Goal: Task Accomplishment & Management: Use online tool/utility

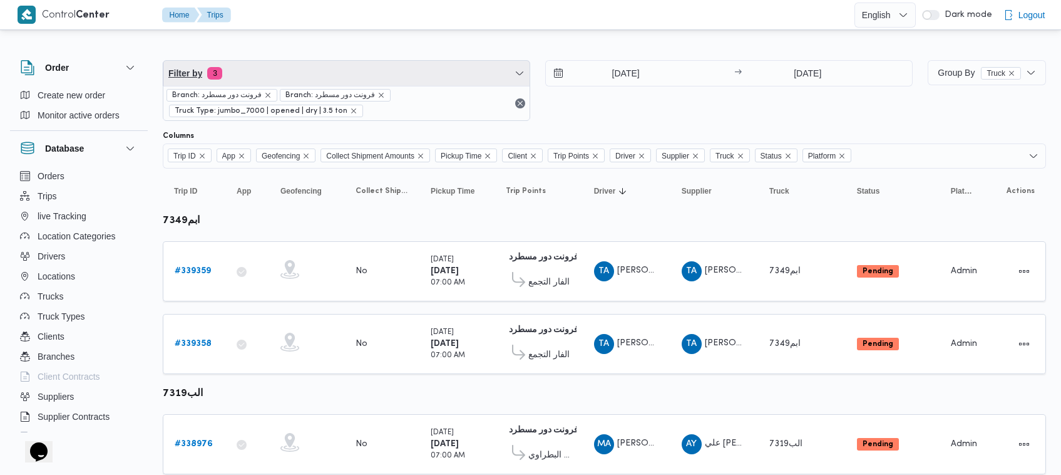
click at [338, 72] on span "Filter by 3" at bounding box center [346, 73] width 366 height 25
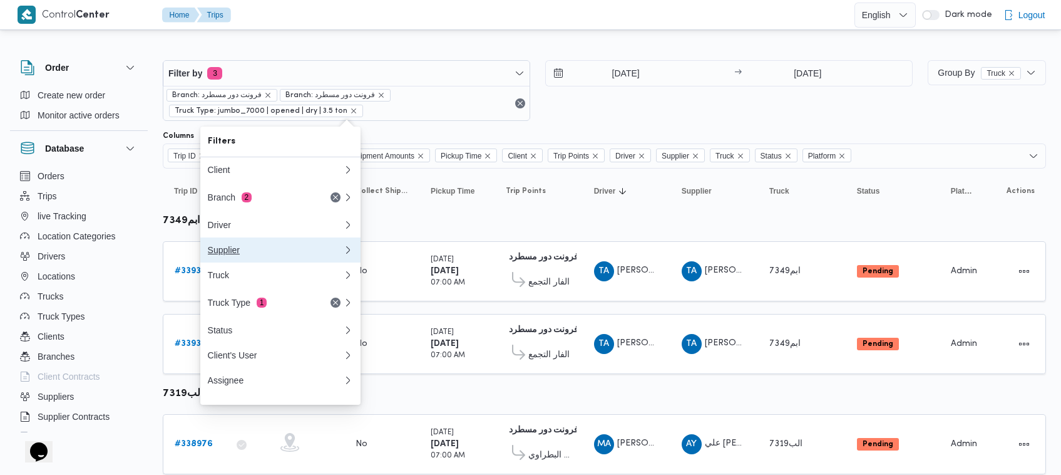
click at [267, 254] on div "Supplier" at bounding box center [273, 250] width 130 height 10
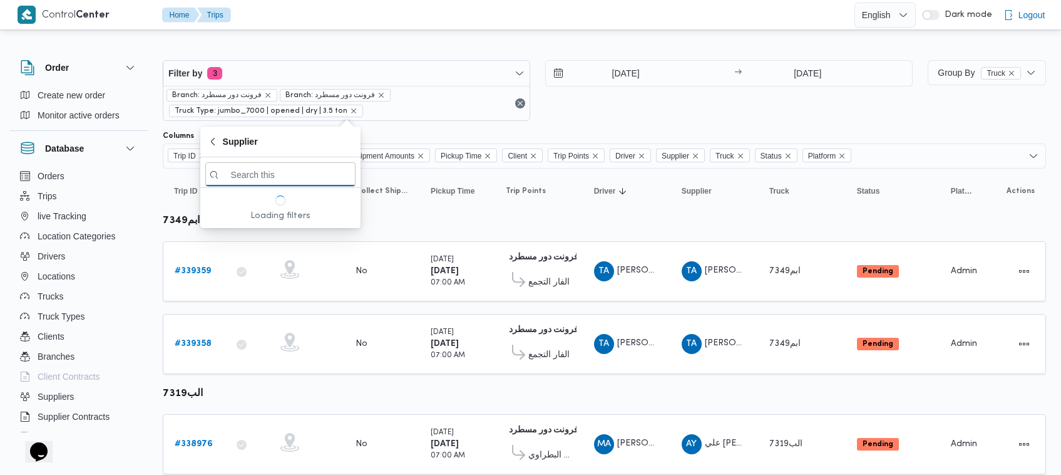
paste input "[PERSON_NAME]"
type input "[PERSON_NAME]"
click at [605, 73] on input "[DATE]" at bounding box center [617, 73] width 142 height 25
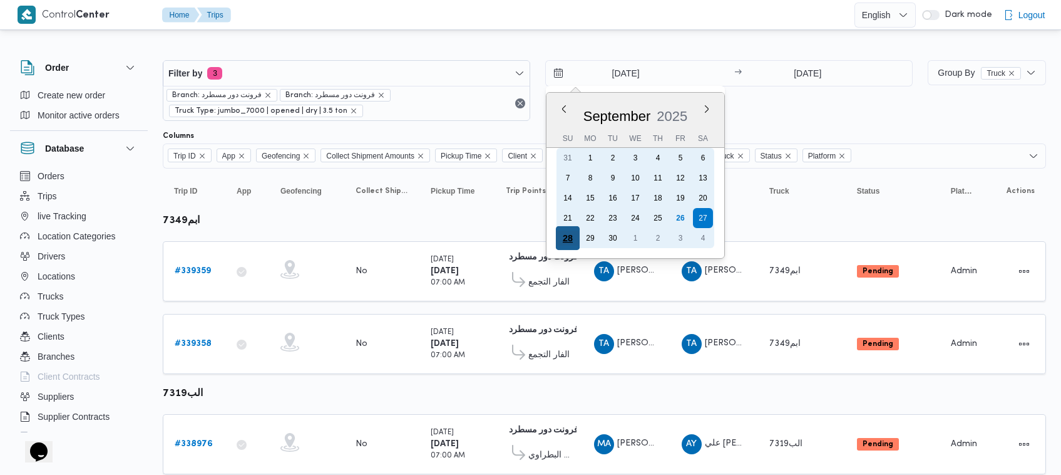
click at [573, 234] on div "28" at bounding box center [568, 238] width 24 height 24
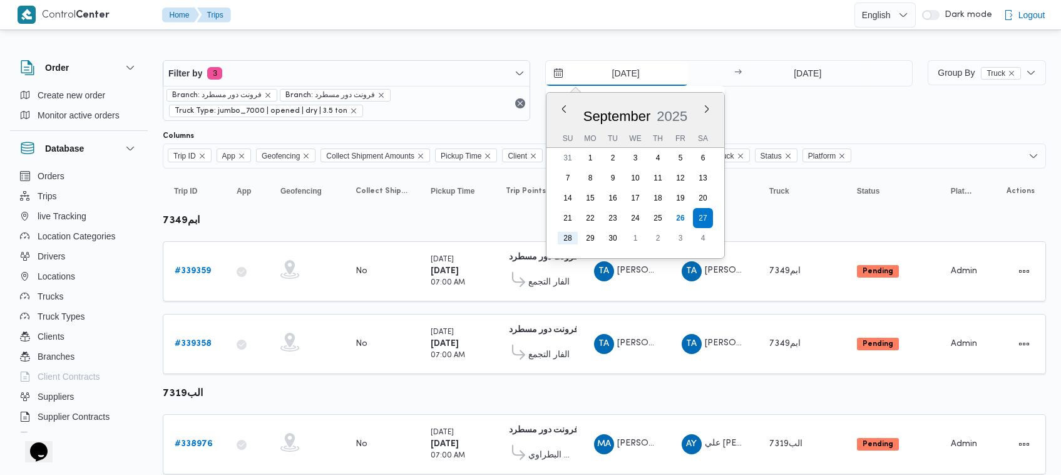
type input "[DATE]"
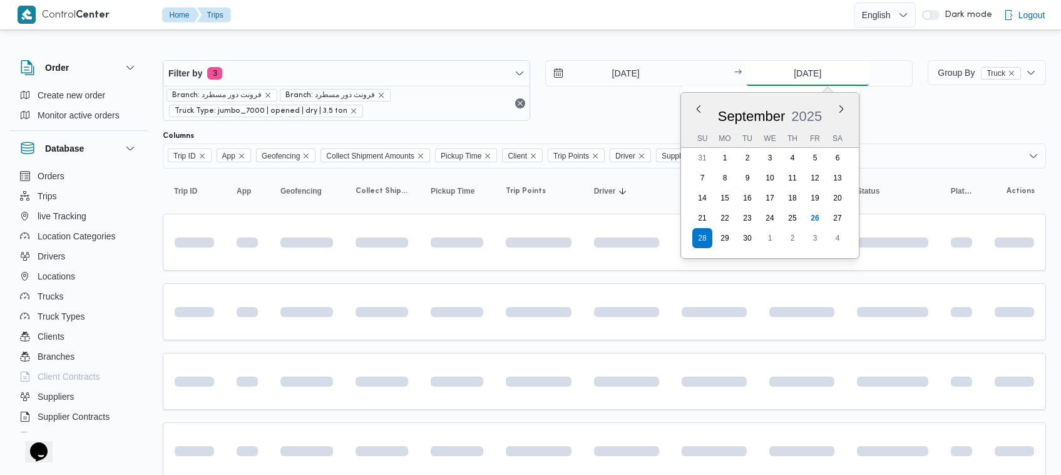
click at [836, 75] on input "[DATE]" at bounding box center [808, 73] width 125 height 25
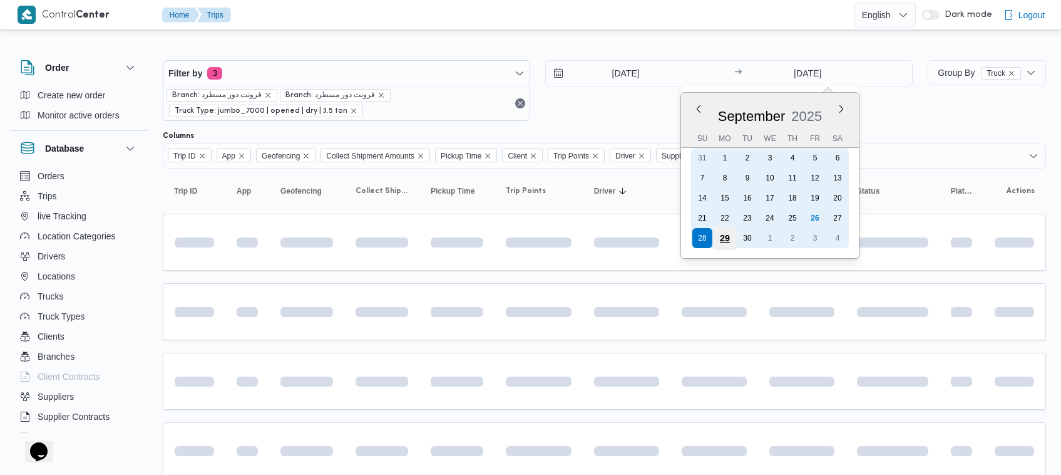
click at [732, 230] on div "29" at bounding box center [725, 238] width 24 height 24
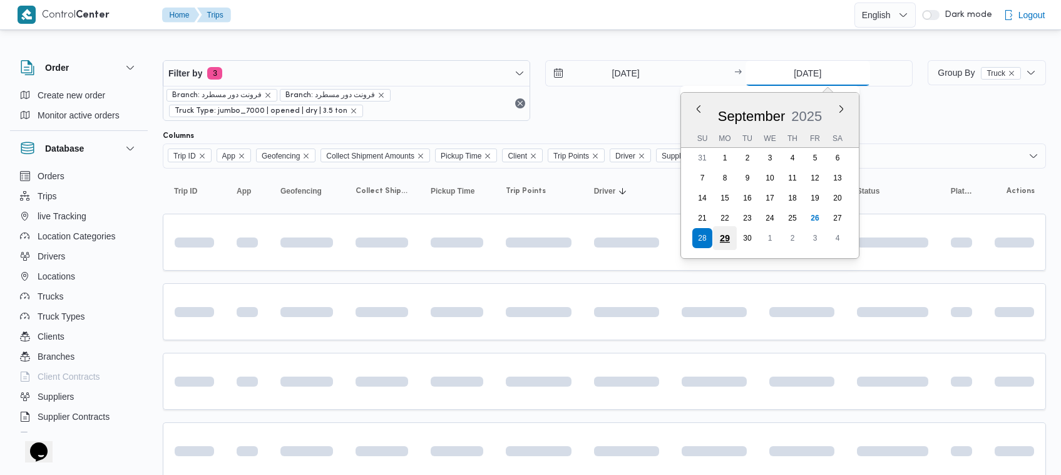
type input "[DATE]"
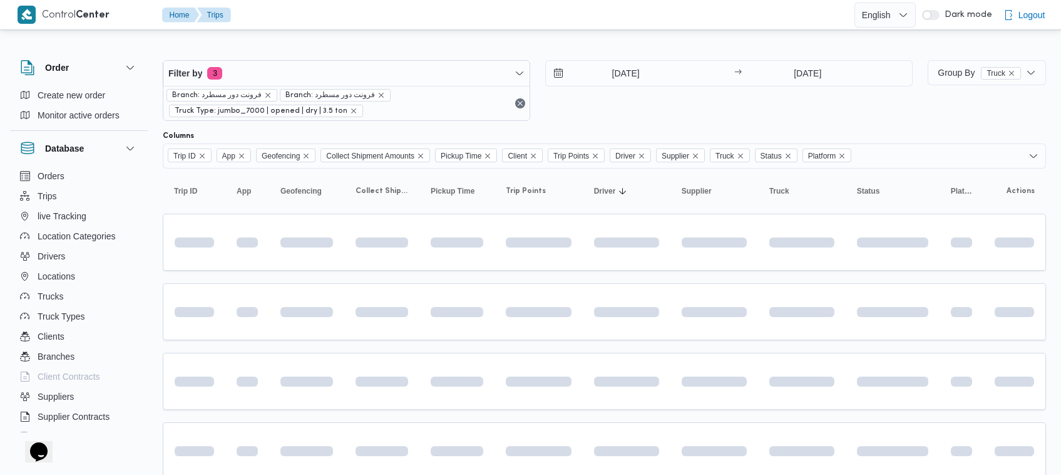
click at [768, 114] on div "[DATE] → [DATE]" at bounding box center [728, 90] width 367 height 61
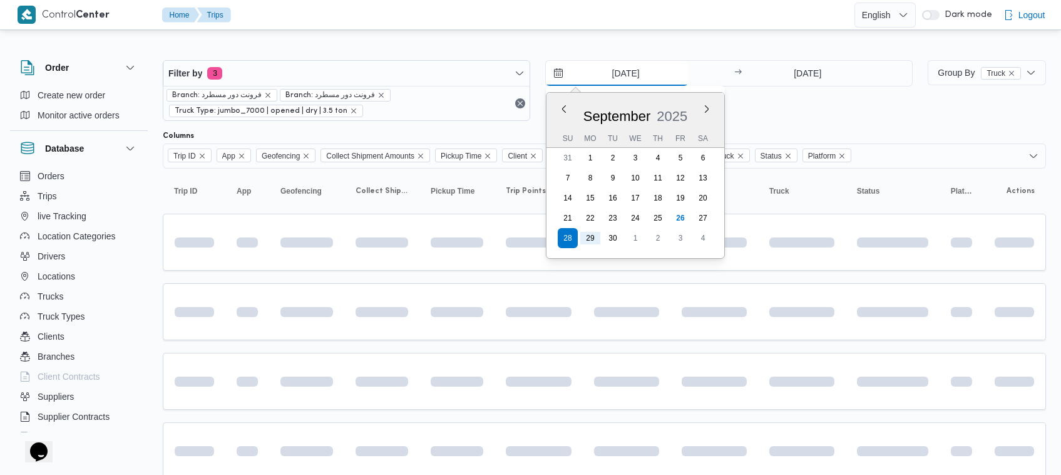
click at [662, 70] on input "[DATE]" at bounding box center [617, 73] width 142 height 25
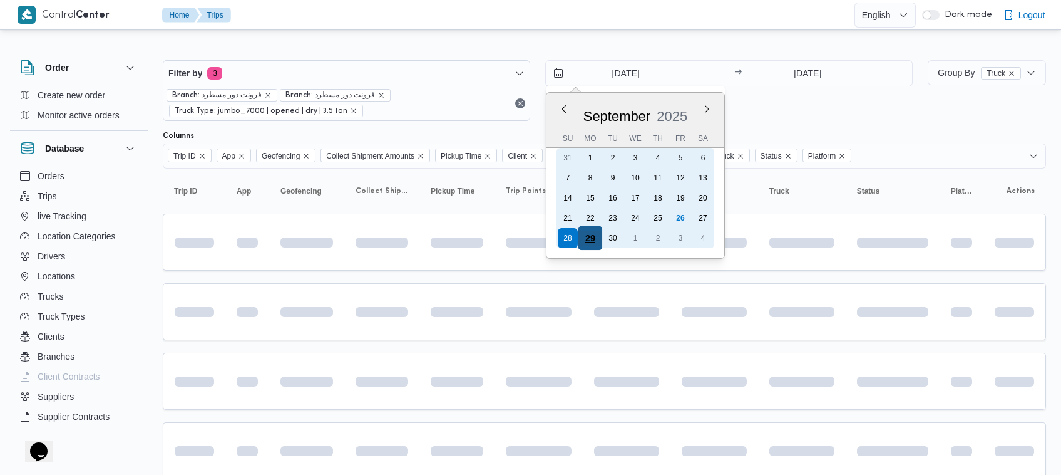
click at [593, 232] on div "29" at bounding box center [590, 238] width 24 height 24
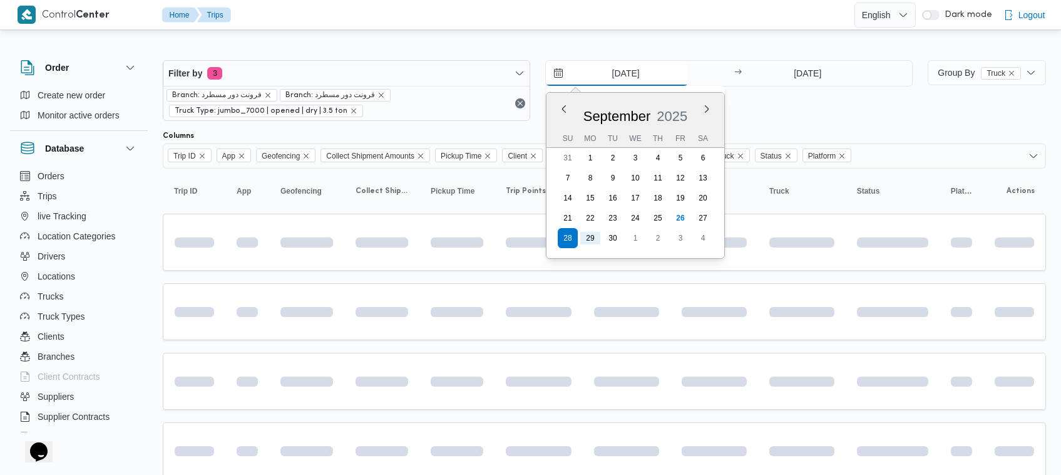
type input "[DATE]"
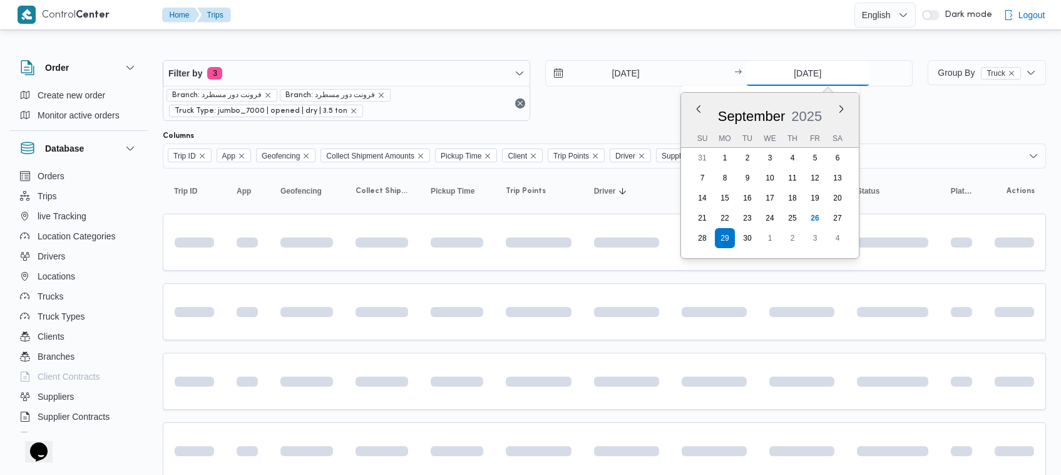
click at [828, 61] on input "[DATE]" at bounding box center [808, 73] width 125 height 25
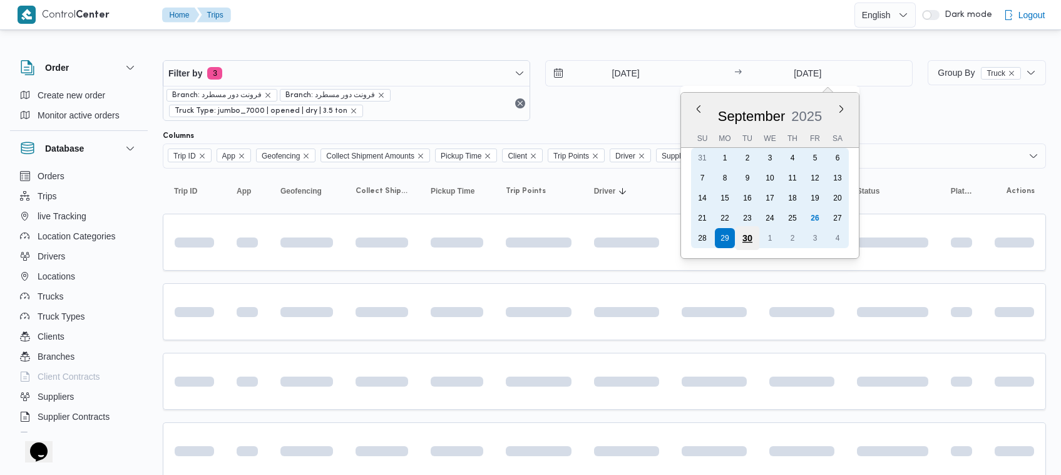
click at [751, 240] on div "30" at bounding box center [748, 238] width 24 height 24
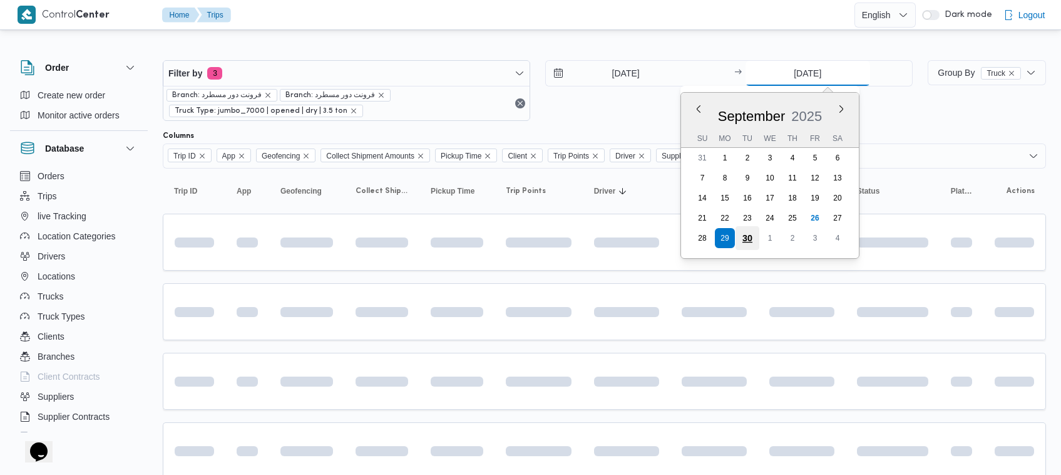
type input "[DATE]"
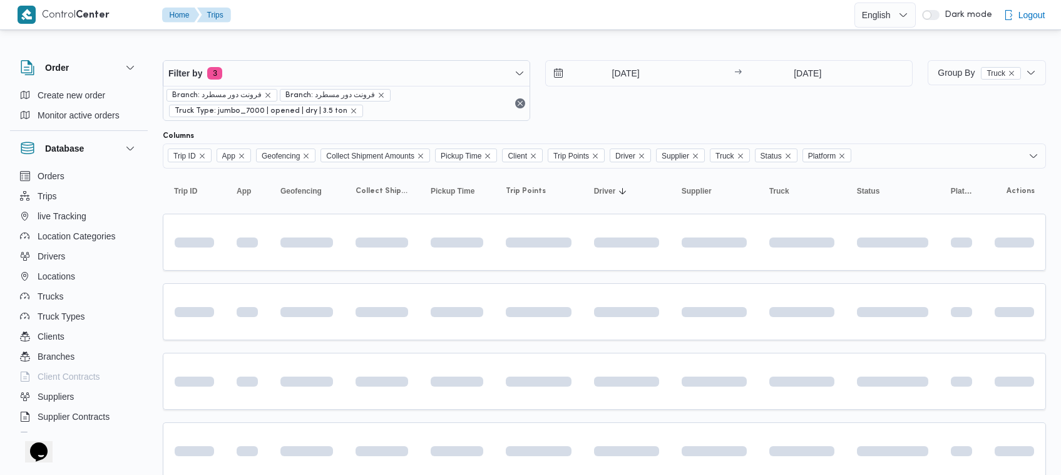
click at [787, 110] on div "[DATE] → [DATE]" at bounding box center [728, 90] width 367 height 61
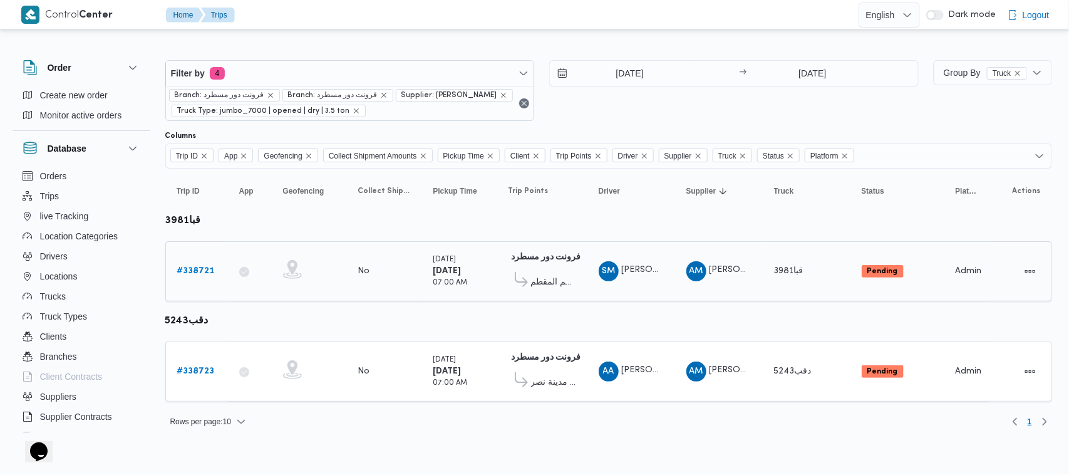
click at [200, 275] on b "# 338721" at bounding box center [196, 271] width 38 height 8
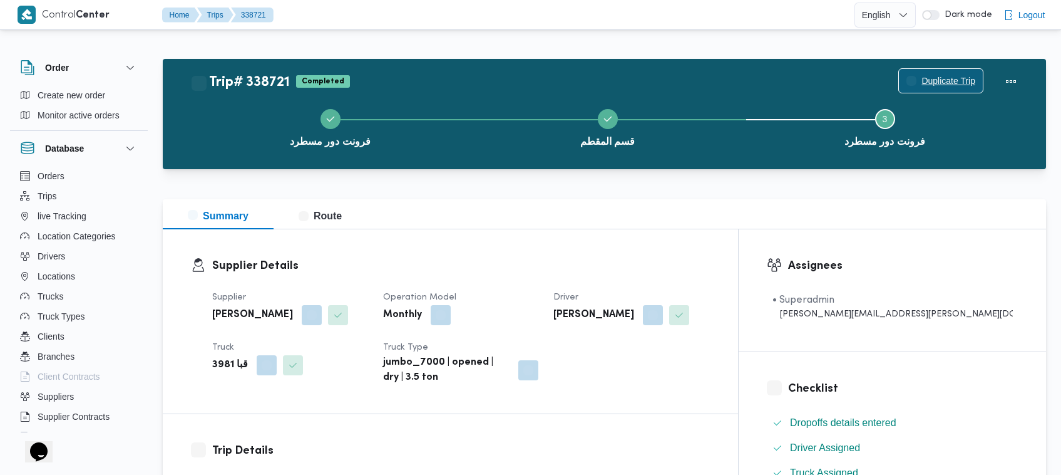
click at [952, 69] on span "Duplicate Trip" at bounding box center [941, 81] width 84 height 24
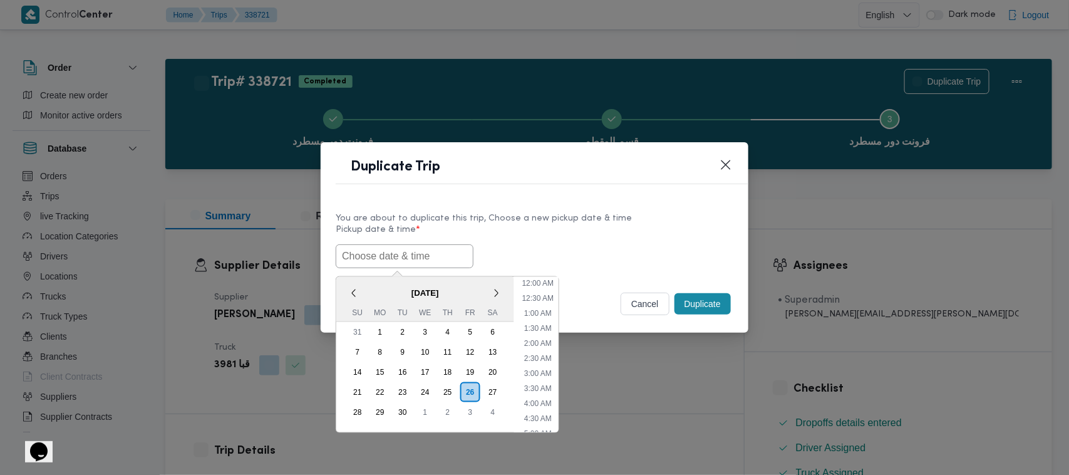
click at [443, 244] on input "text" at bounding box center [405, 256] width 138 height 24
paste input "27/09/2025 7:00AM"
click at [382, 407] on div "29" at bounding box center [380, 412] width 24 height 24
type input "29/09/2025 7:00AM"
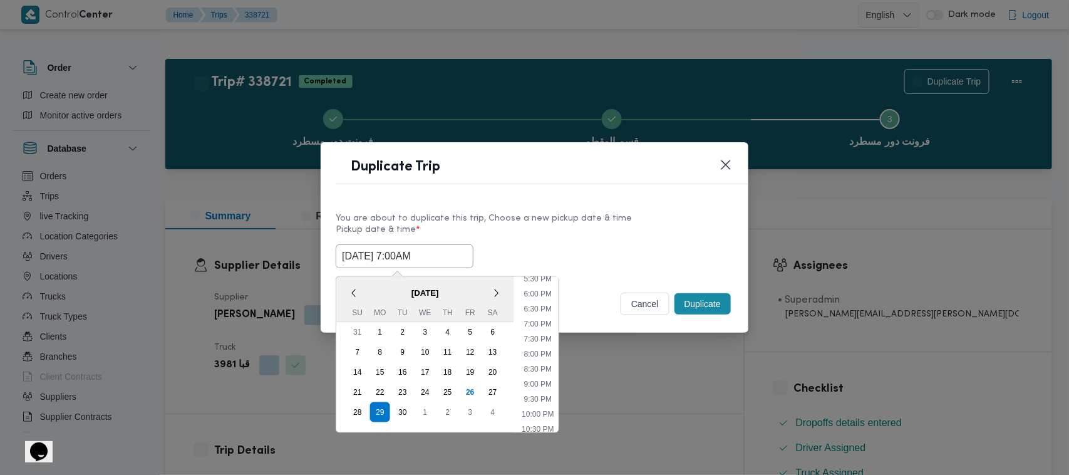
click at [444, 255] on input "29/09/2025 7:00AM" at bounding box center [405, 256] width 138 height 24
click at [606, 195] on div "Duplicate Trip" at bounding box center [535, 170] width 428 height 57
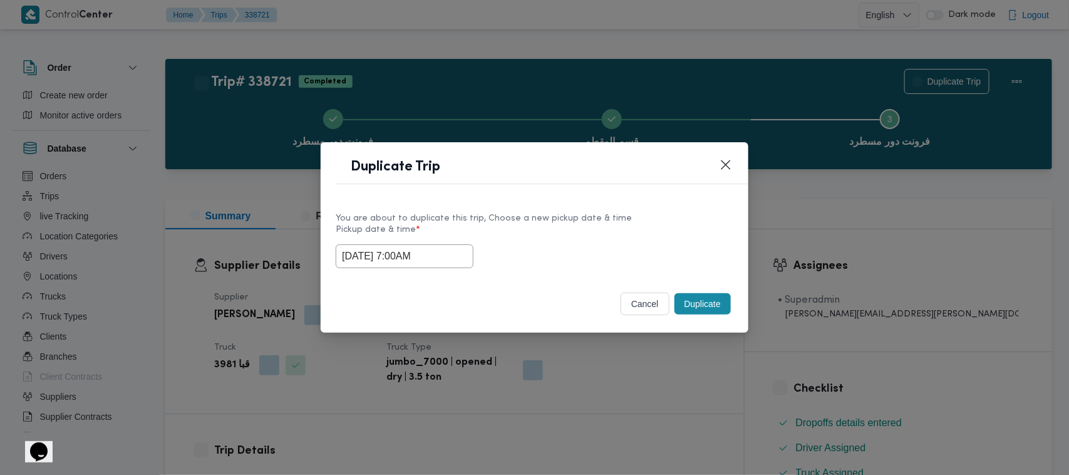
click at [699, 311] on button "Duplicate" at bounding box center [702, 303] width 56 height 21
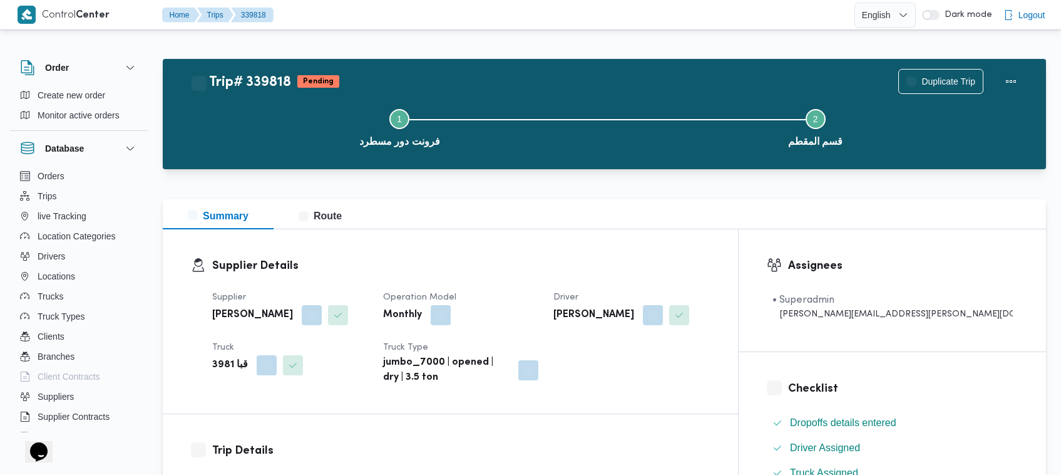
click at [590, 283] on div "Supplier عبدالواحد محمد احمد مسعد Operation Model Monthly Driver شريف محمد عبدا…" at bounding box center [461, 337] width 513 height 110
click at [947, 85] on span "Duplicate Trip" at bounding box center [949, 80] width 54 height 15
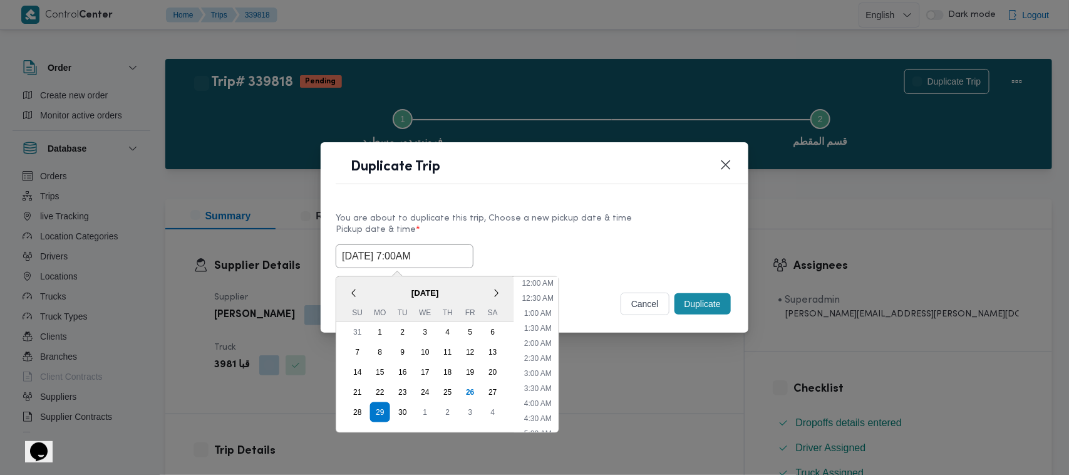
click at [452, 257] on input "29/09/2025 7:00AM" at bounding box center [405, 256] width 138 height 24
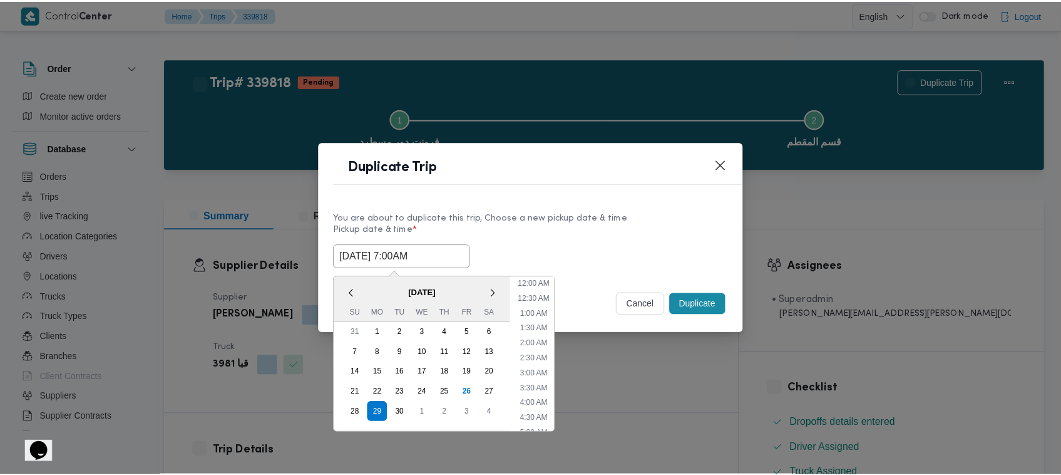
scroll to position [140, 0]
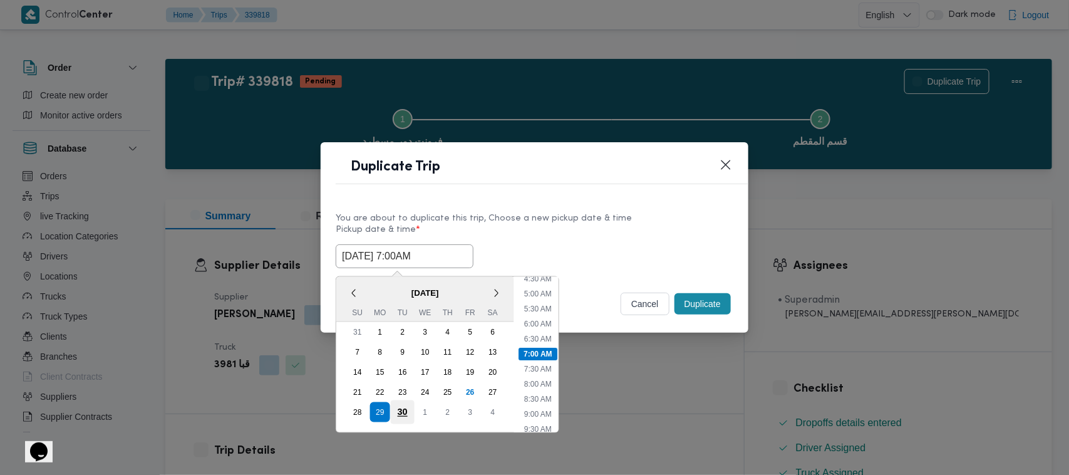
click at [408, 407] on div "30" at bounding box center [403, 412] width 24 height 24
type input "30/09/2025 7:00AM"
click at [617, 195] on div "Duplicate Trip" at bounding box center [535, 170] width 428 height 57
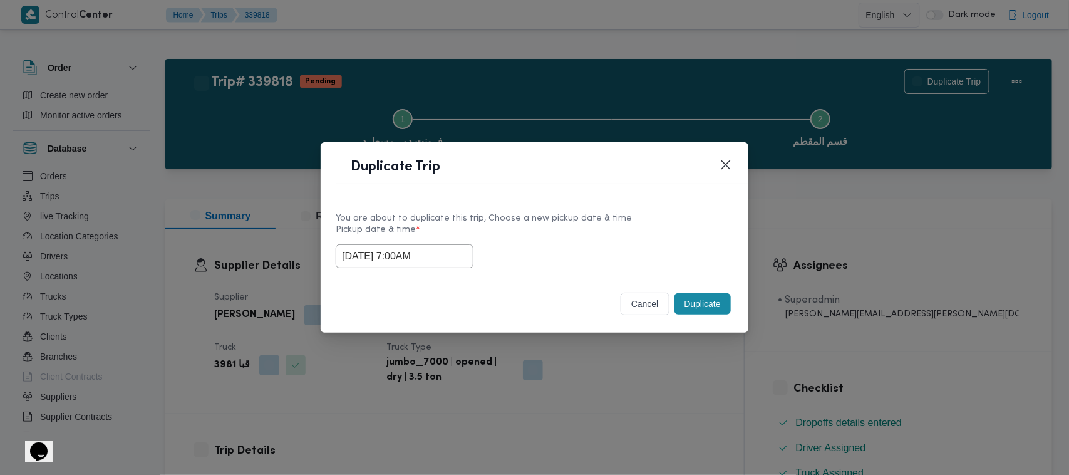
click at [691, 307] on button "Duplicate" at bounding box center [702, 303] width 56 height 21
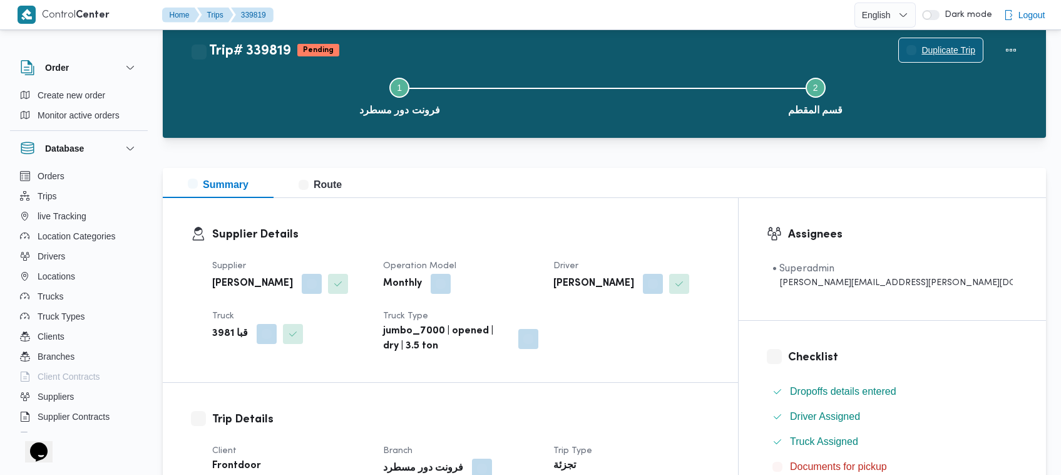
scroll to position [446, 0]
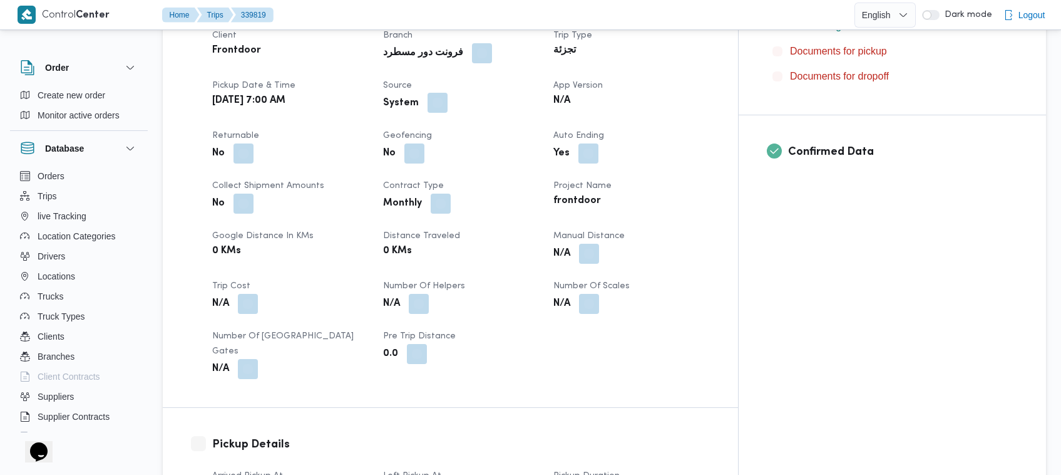
click at [448, 105] on button "button" at bounding box center [438, 103] width 20 height 20
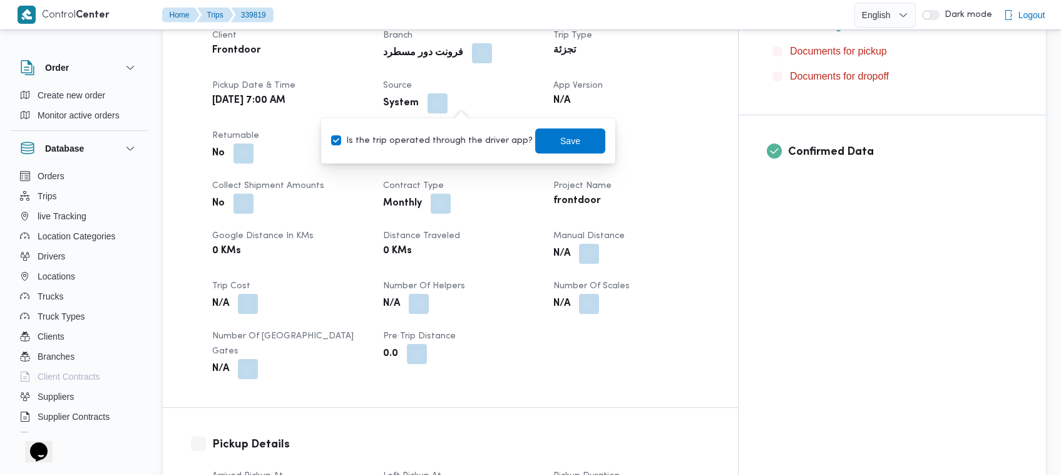
click at [462, 141] on label "Is the trip operated through the driver app?" at bounding box center [432, 140] width 202 height 15
checkbox input "false"
click at [560, 140] on span "Save" at bounding box center [570, 140] width 20 height 15
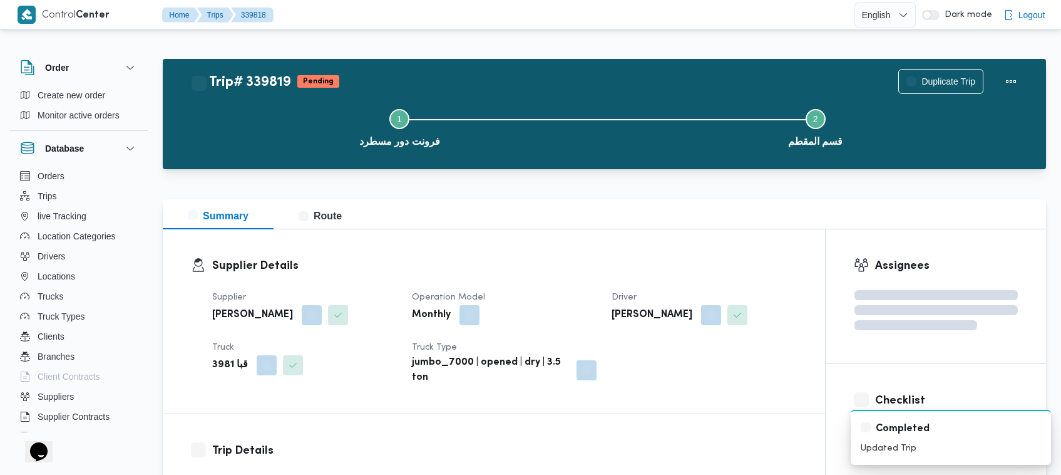
scroll to position [415, 0]
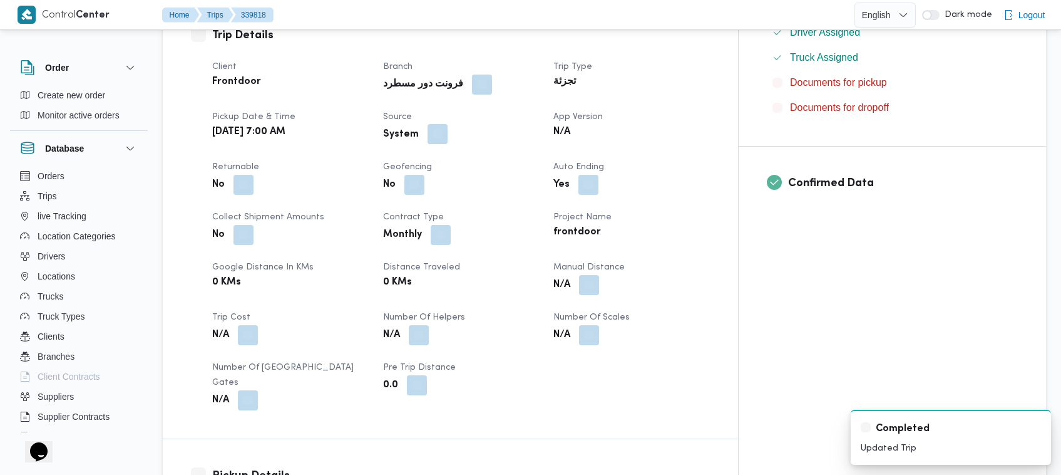
click at [448, 135] on button "button" at bounding box center [438, 134] width 20 height 20
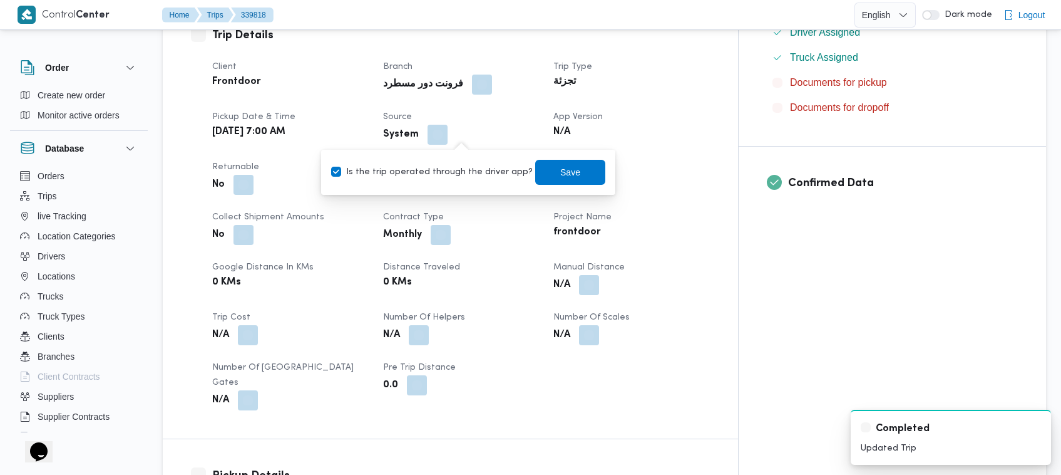
click at [453, 165] on label "Is the trip operated through the driver app?" at bounding box center [432, 172] width 202 height 15
checkbox input "false"
click at [573, 165] on span "Save" at bounding box center [570, 171] width 70 height 25
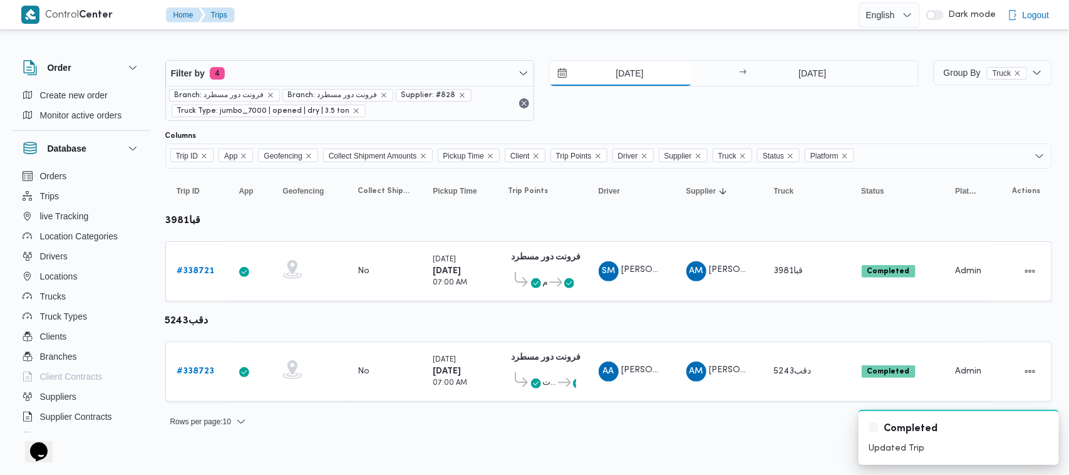
click at [618, 80] on input "25/9/2025" at bounding box center [621, 73] width 142 height 25
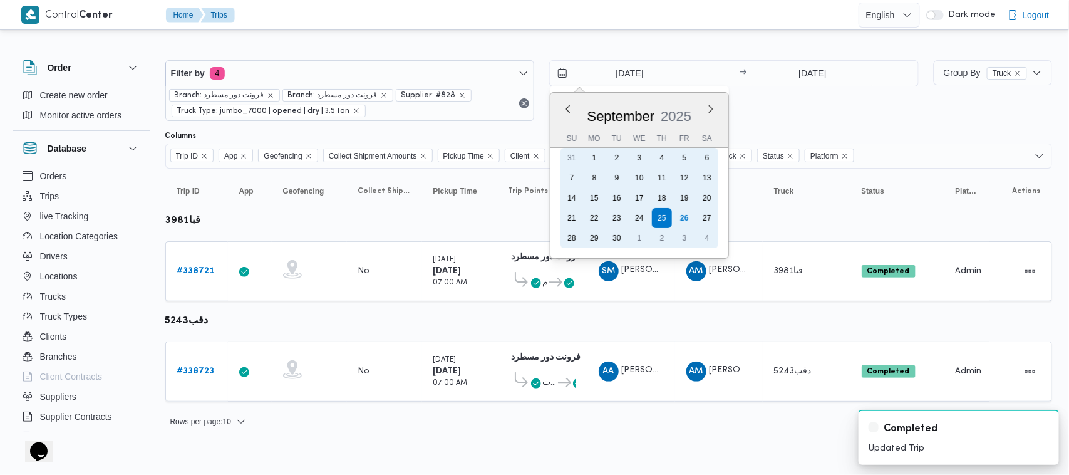
drag, startPoint x: 576, startPoint y: 229, endPoint x: 606, endPoint y: 225, distance: 30.2
click at [577, 229] on div "28" at bounding box center [572, 238] width 20 height 20
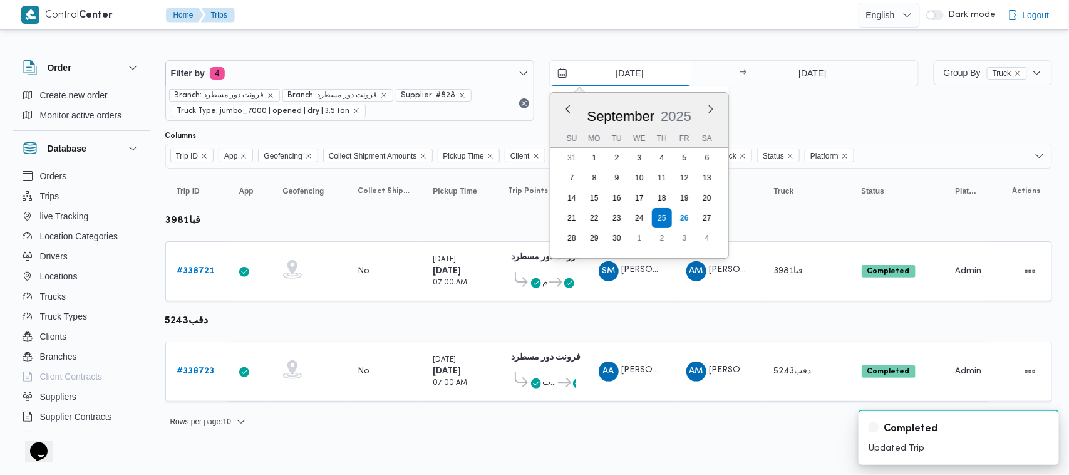
type input "[DATE]"
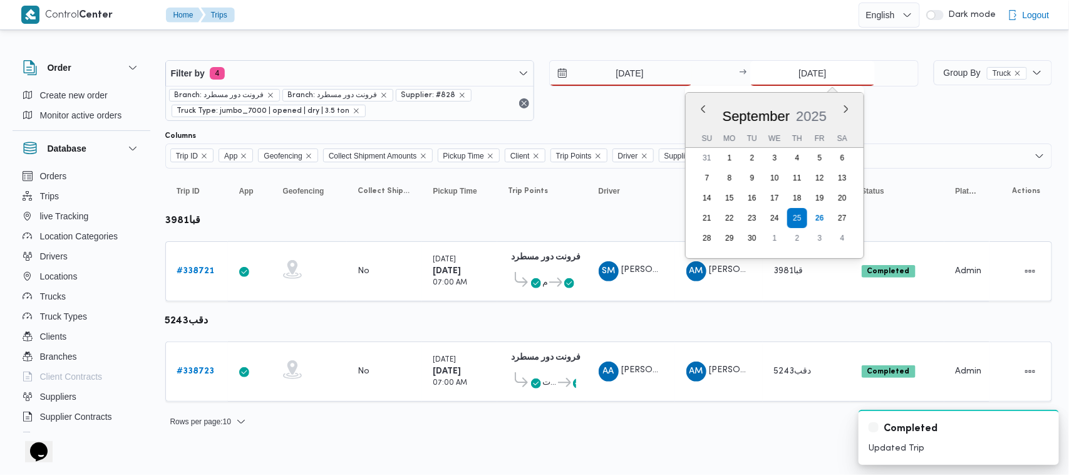
click at [836, 68] on input "25/9/2025" at bounding box center [812, 73] width 125 height 25
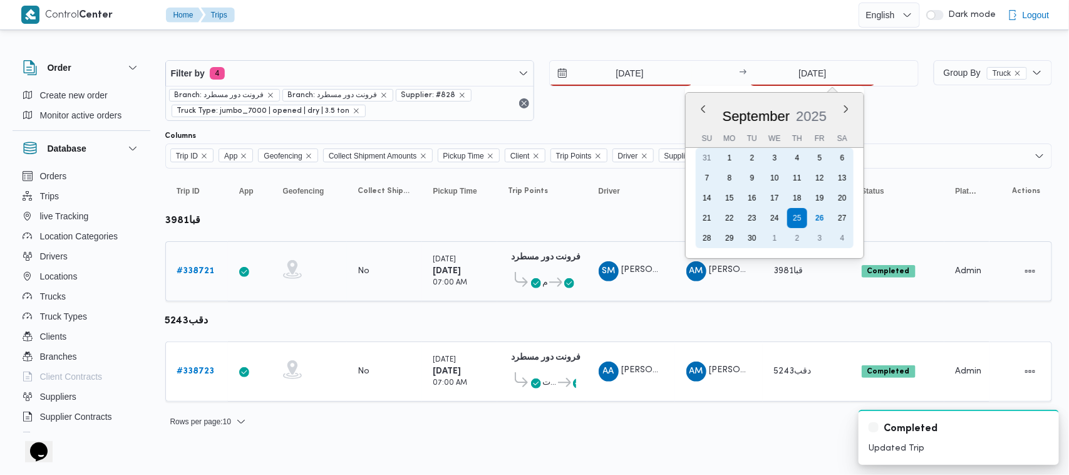
drag, startPoint x: 705, startPoint y: 236, endPoint x: 696, endPoint y: 235, distance: 9.4
click at [705, 235] on div "28" at bounding box center [707, 238] width 20 height 20
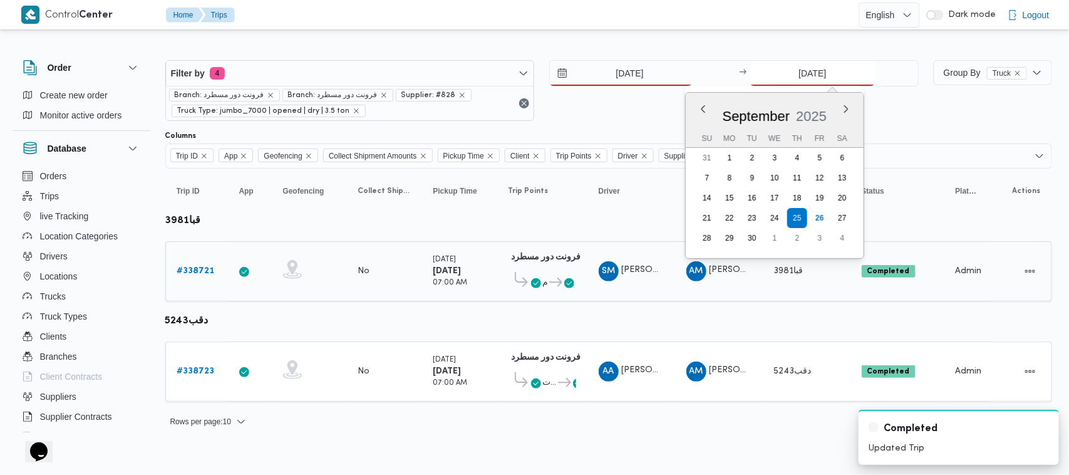
type input "[DATE]"
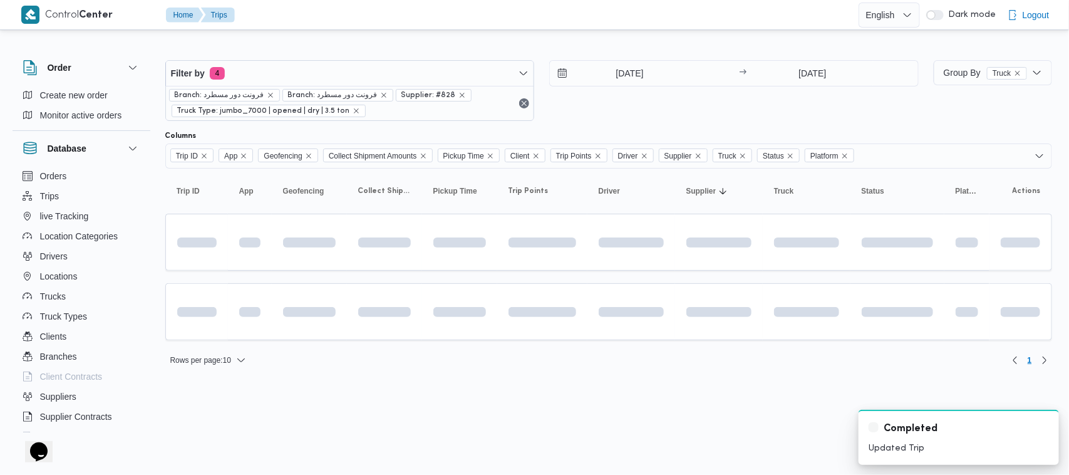
click at [645, 102] on div "28/9/2025 → 28/9/2025" at bounding box center [733, 90] width 369 height 61
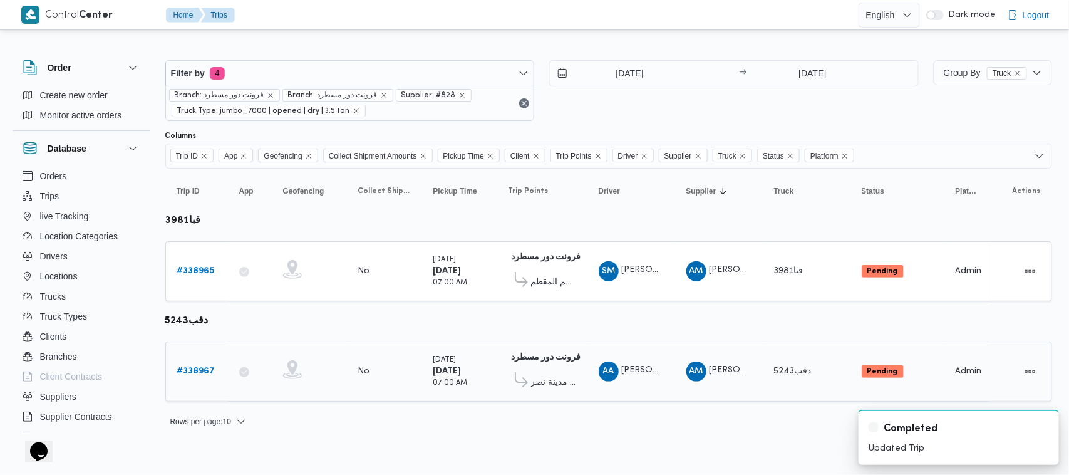
click at [180, 376] on link "# 338967" at bounding box center [196, 371] width 38 height 15
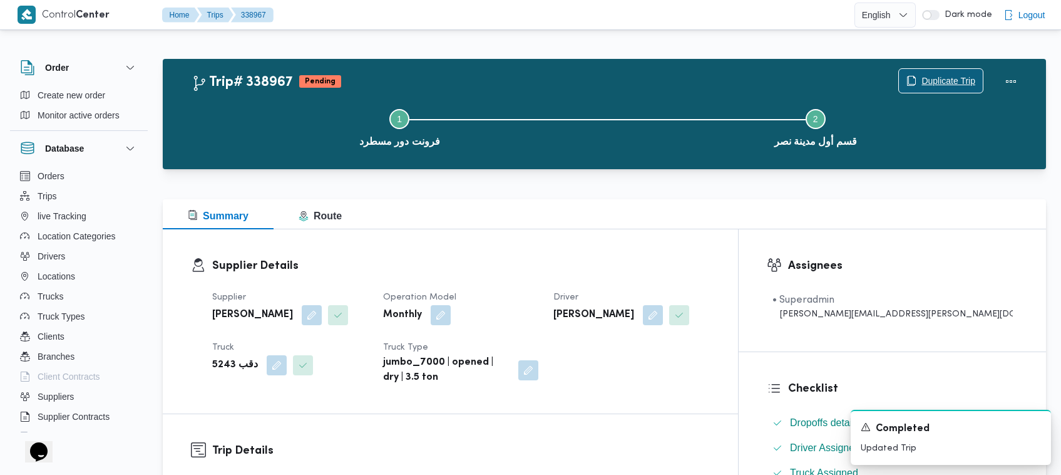
click at [943, 75] on span "Duplicate Trip" at bounding box center [949, 80] width 54 height 15
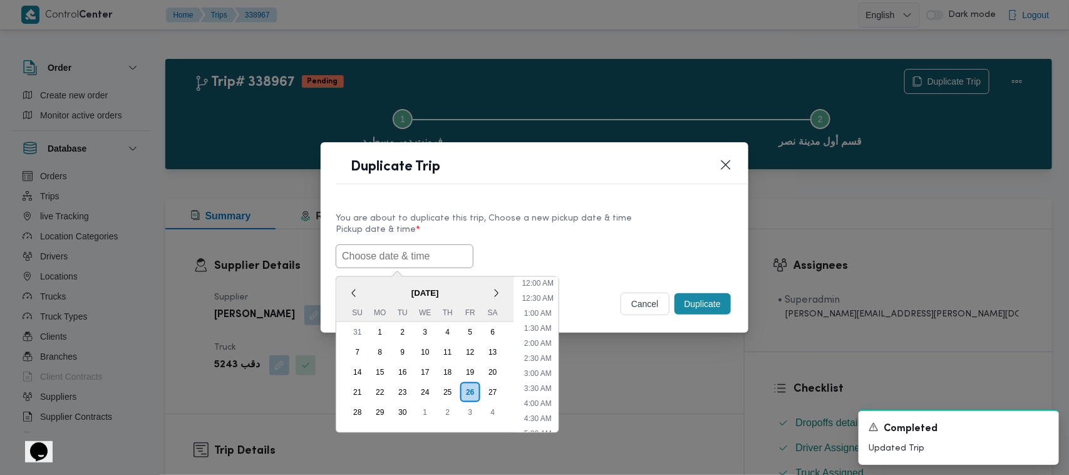
click at [411, 249] on input "text" at bounding box center [405, 256] width 138 height 24
paste input "29/09/2025 7:00AM"
type input "29/09/2025 7:00AM"
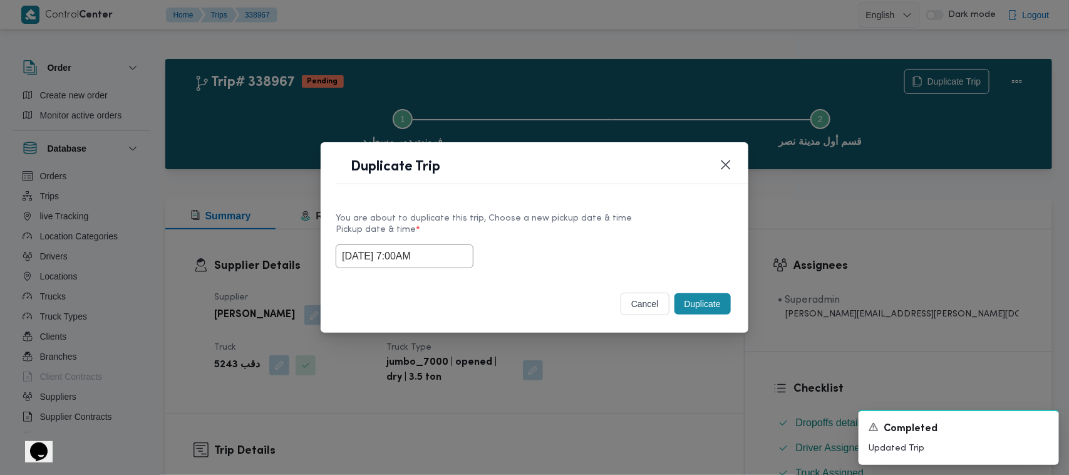
click at [567, 241] on label "Pickup date & time *" at bounding box center [535, 234] width 398 height 19
click at [692, 311] on button "Duplicate" at bounding box center [702, 303] width 56 height 21
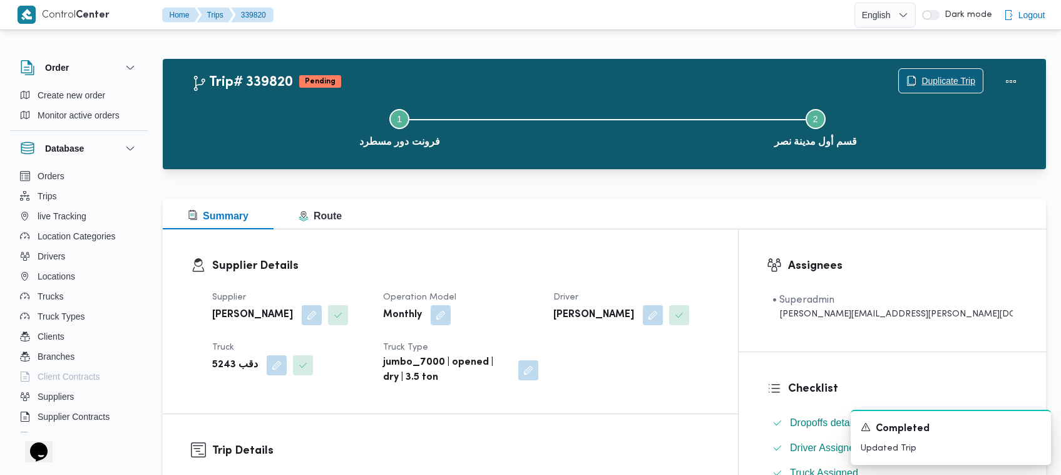
click at [930, 78] on span "Duplicate Trip" at bounding box center [949, 80] width 54 height 15
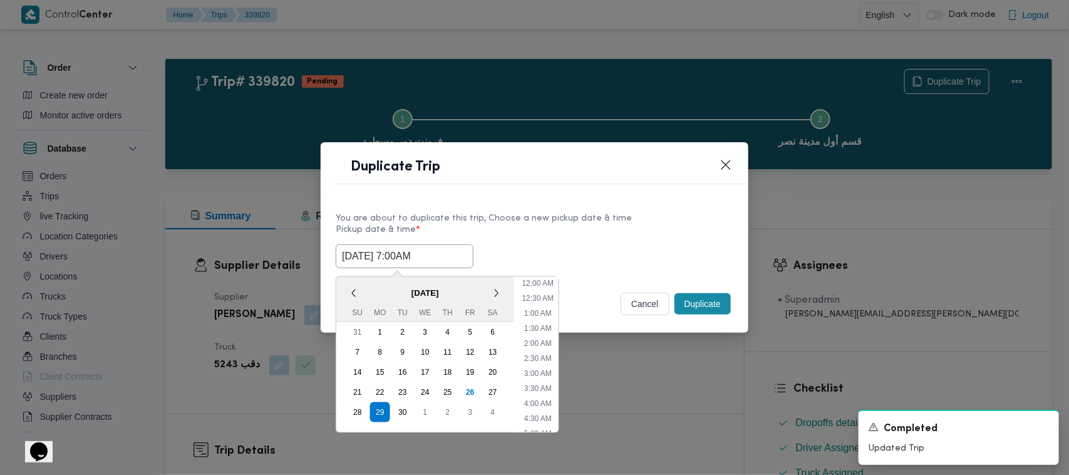
click at [458, 249] on input "29/09/2025 7:00AM" at bounding box center [405, 256] width 138 height 24
click at [407, 404] on div "30" at bounding box center [403, 412] width 24 height 24
type input "30/09/2025 7:00AM"
click at [659, 245] on div "30/09/2025 7:00AM < September 2025 > Su Mo Tu We Th Fr Sa 31 1 2 3 4 5 6 7 8 9 …" at bounding box center [535, 256] width 398 height 24
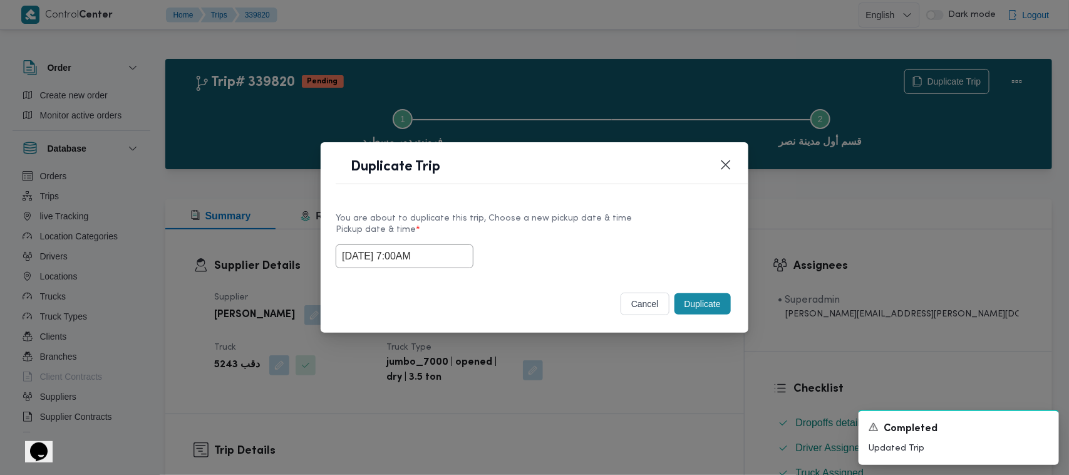
click at [702, 301] on button "Duplicate" at bounding box center [702, 303] width 56 height 21
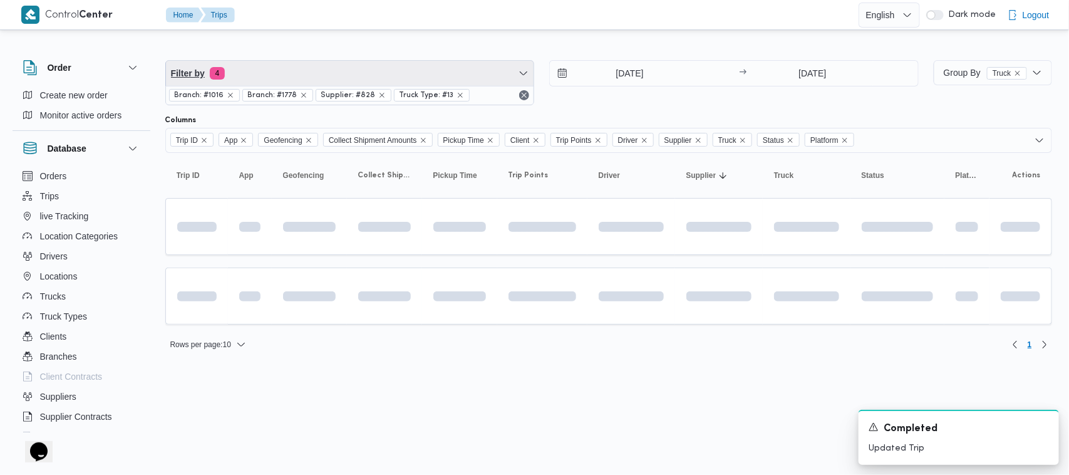
click at [396, 67] on span "Filter by 4" at bounding box center [350, 73] width 368 height 25
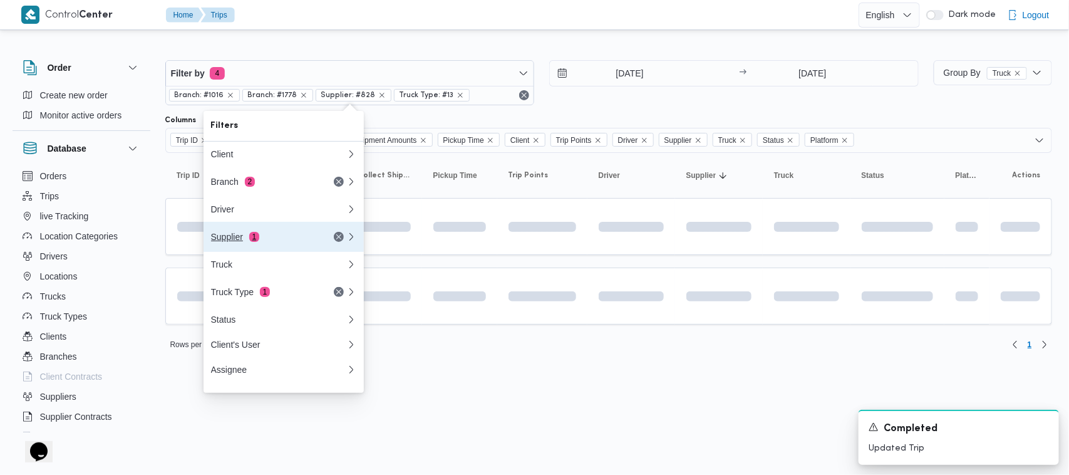
click at [267, 238] on div "Supplier 1" at bounding box center [263, 237] width 105 height 10
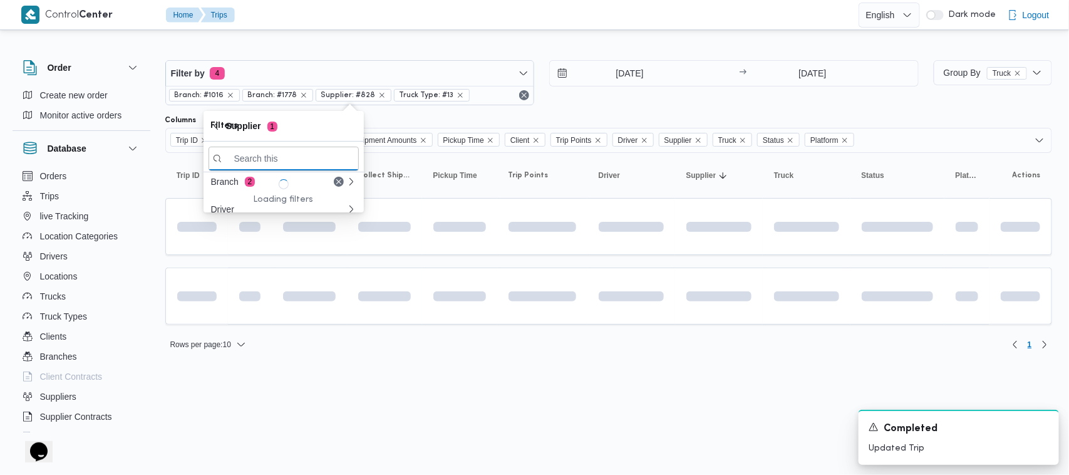
paste input "محمد ناصر كامل عباس"
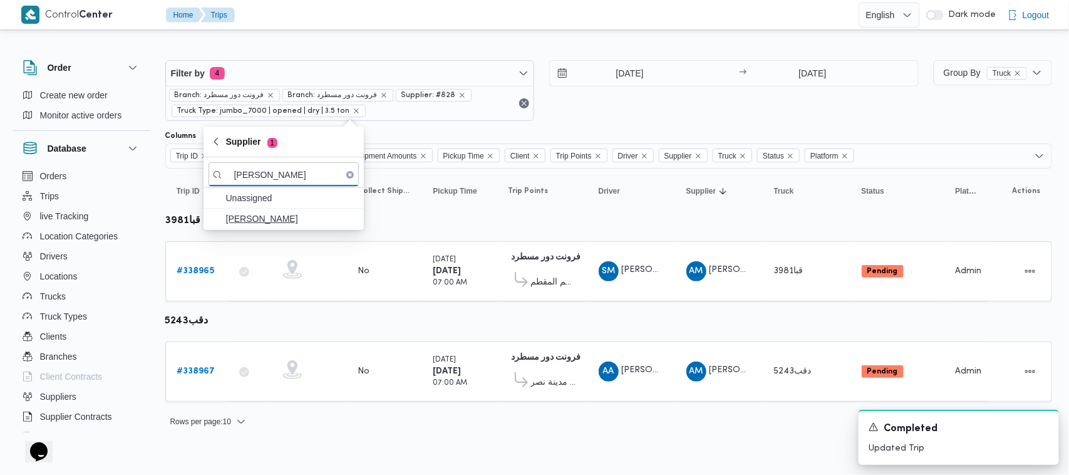
type input "محمد ناصر كامل عباس"
click at [285, 220] on span "محمد ناصر كامل عباس" at bounding box center [291, 218] width 130 height 15
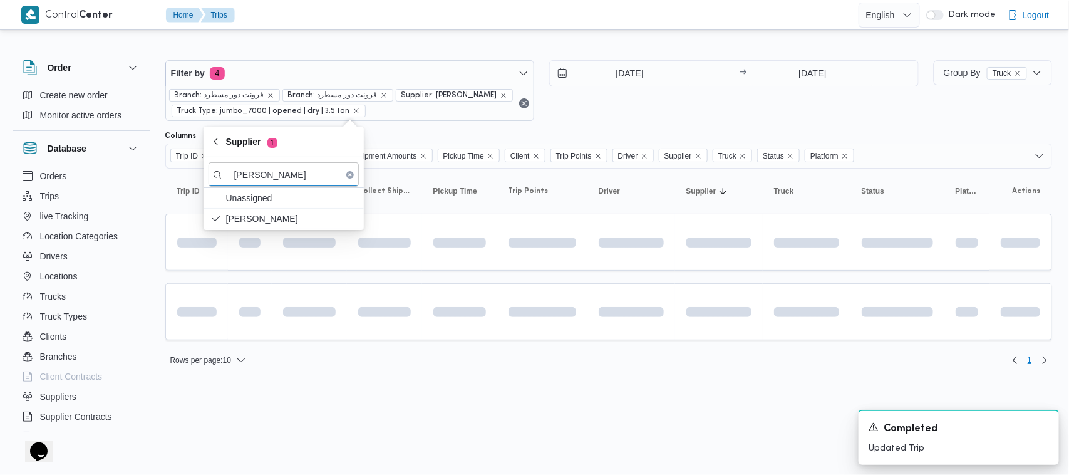
click at [607, 122] on div "Filter by 4 Branch: فرونت دور مسطرد Branch: فرونت دور مسطرد Supplier: محمد ناصر…" at bounding box center [542, 91] width 768 height 76
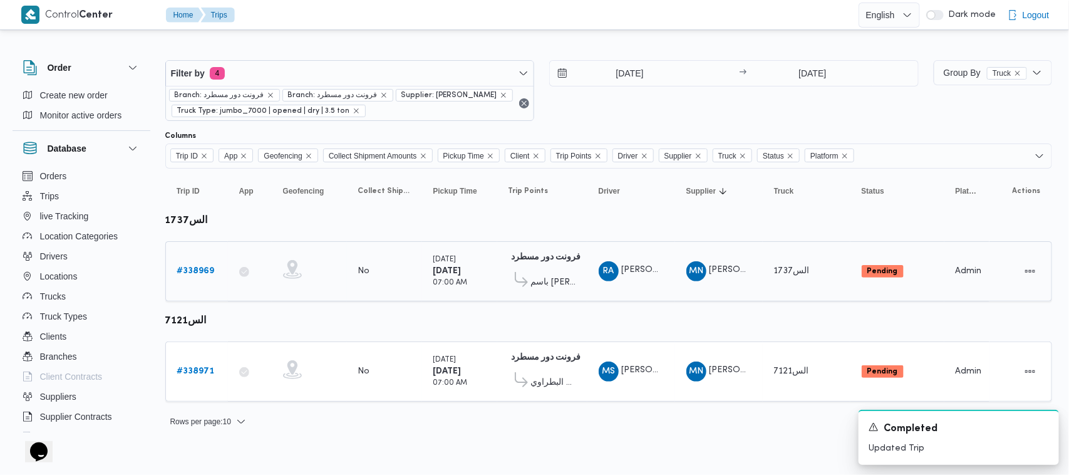
click at [190, 259] on div "# 338969" at bounding box center [196, 271] width 49 height 25
click at [193, 269] on b "# 338969" at bounding box center [196, 271] width 38 height 8
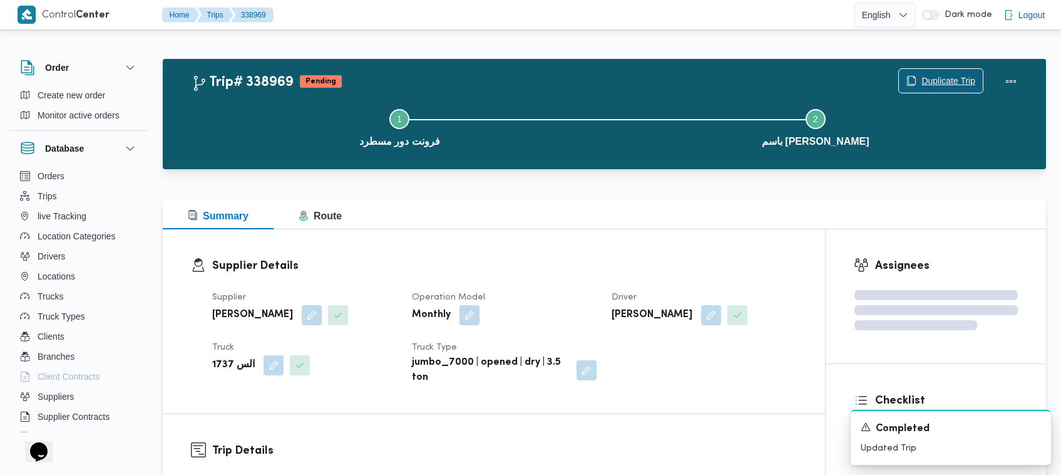
click at [940, 76] on span "Duplicate Trip" at bounding box center [949, 80] width 54 height 15
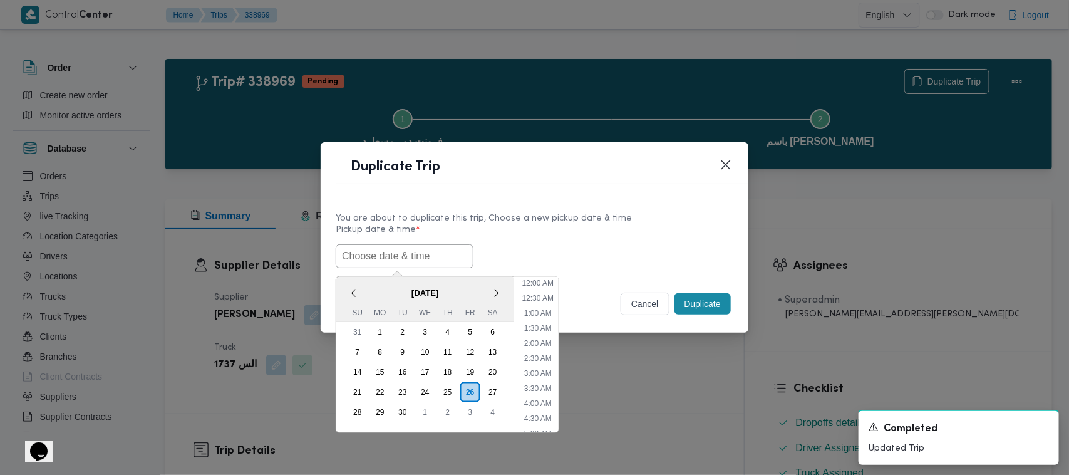
drag, startPoint x: 440, startPoint y: 258, endPoint x: 478, endPoint y: 255, distance: 37.7
click at [440, 258] on input "text" at bounding box center [405, 256] width 138 height 24
paste input "29/09/2025 7:00AM"
type input "29/09/2025 7:00AM"
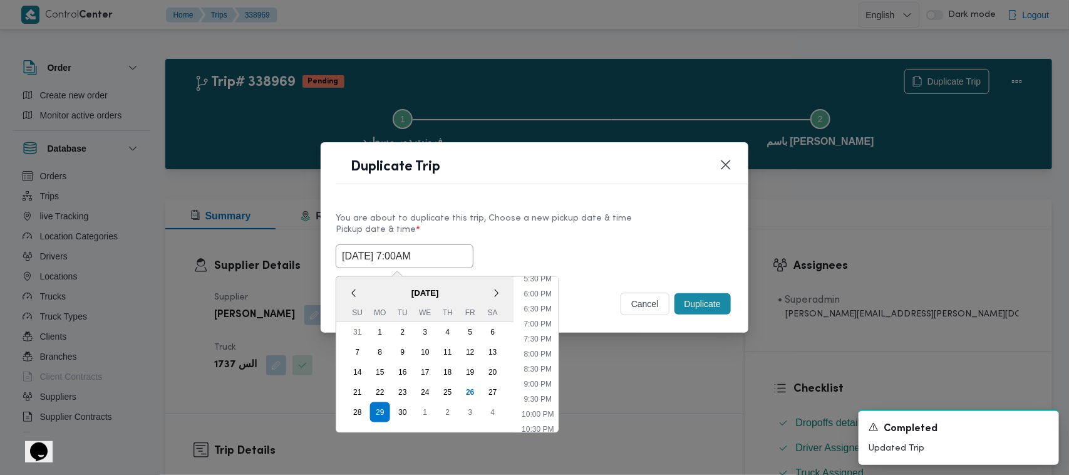
click at [577, 249] on div "29/09/2025 7:00AM < September 2025 > Su Mo Tu We Th Fr Sa 31 1 2 3 4 5 6 7 8 9 …" at bounding box center [535, 256] width 398 height 24
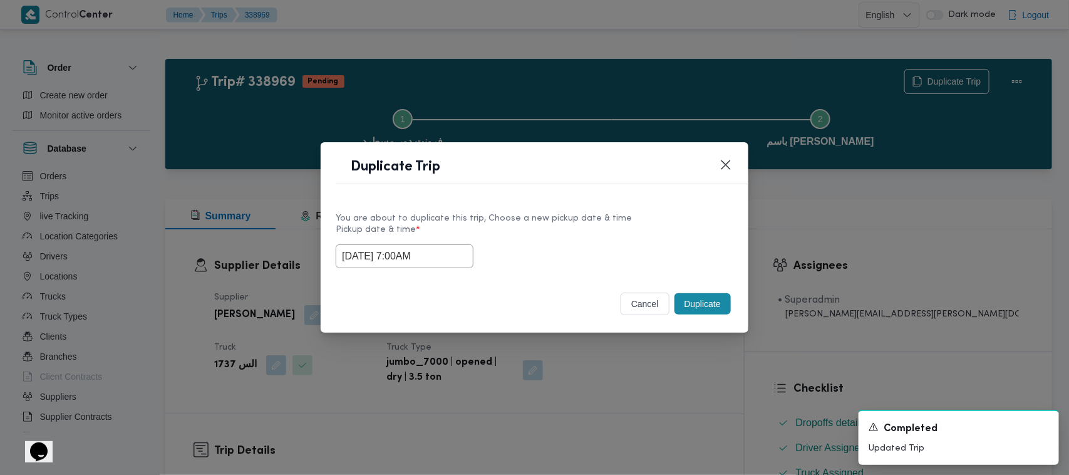
click at [706, 298] on button "Duplicate" at bounding box center [702, 303] width 56 height 21
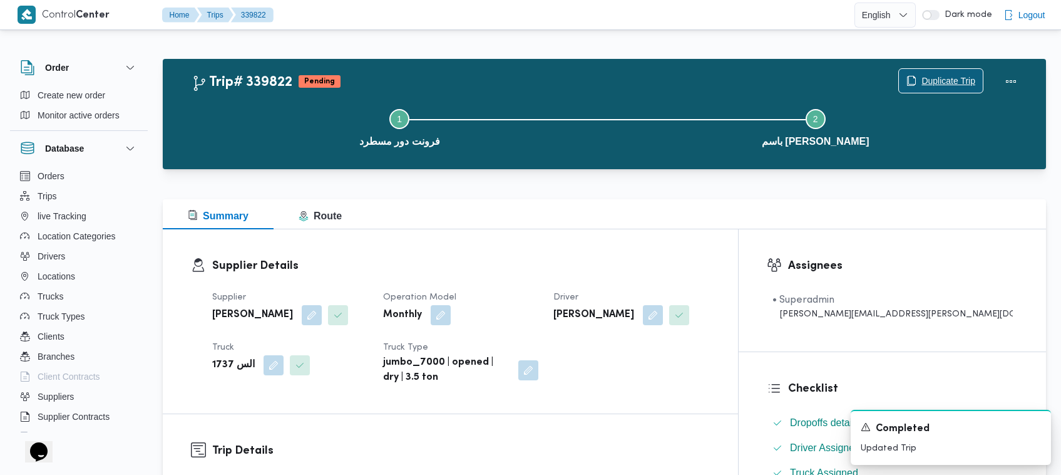
click at [945, 80] on span "Duplicate Trip" at bounding box center [949, 80] width 54 height 15
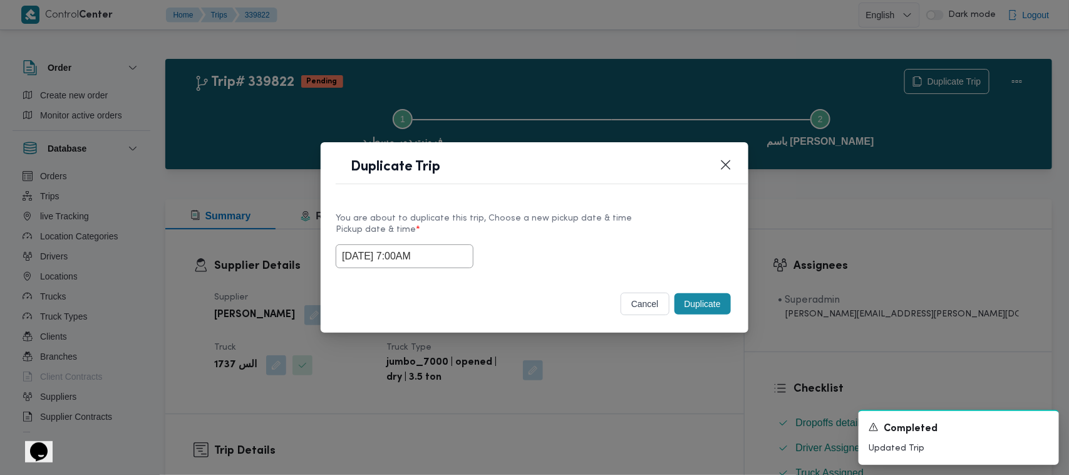
click at [438, 252] on input "29/09/2025 7:00AM" at bounding box center [405, 256] width 138 height 24
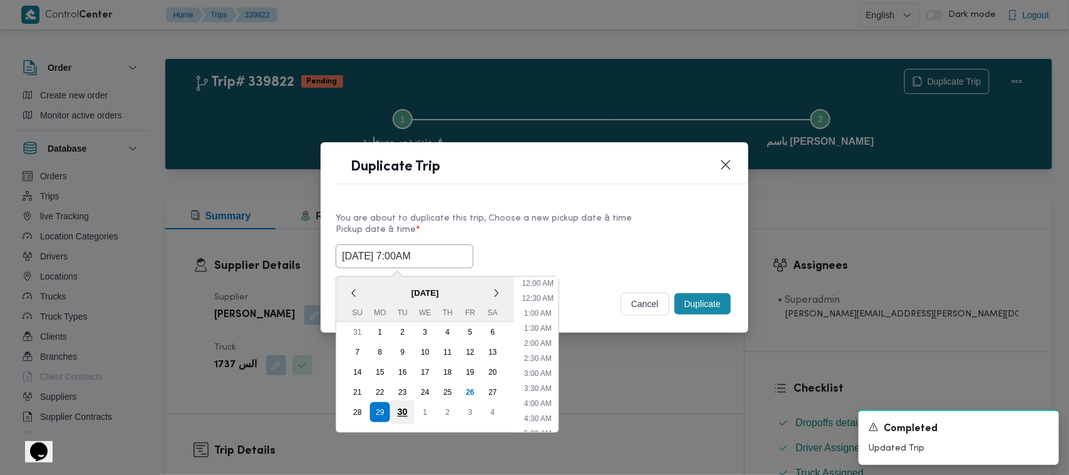
scroll to position [140, 0]
click at [399, 418] on div "< September 2025 > Su Mo Tu We Th Fr Sa 31 1 2 3 4 5 6 7 8 9 10 11 12 13 14 15 …" at bounding box center [425, 354] width 178 height 155
click at [405, 401] on div "30" at bounding box center [403, 412] width 24 height 24
type input "30/09/2025 7:00AM"
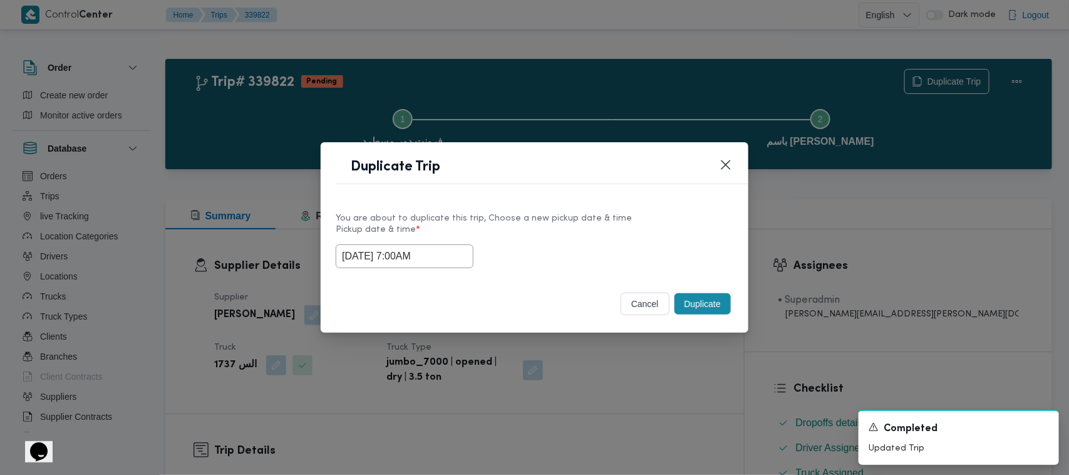
click at [605, 220] on div "You are about to duplicate this trip, Choose a new pickup date & time" at bounding box center [535, 218] width 398 height 13
click at [700, 302] on button "Duplicate" at bounding box center [702, 303] width 56 height 21
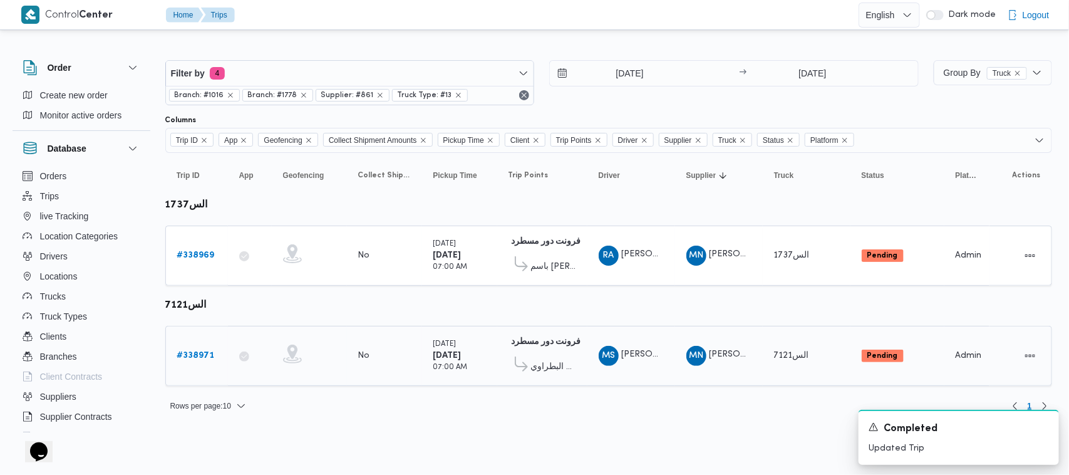
click at [197, 351] on b "# 338971" at bounding box center [196, 355] width 38 height 8
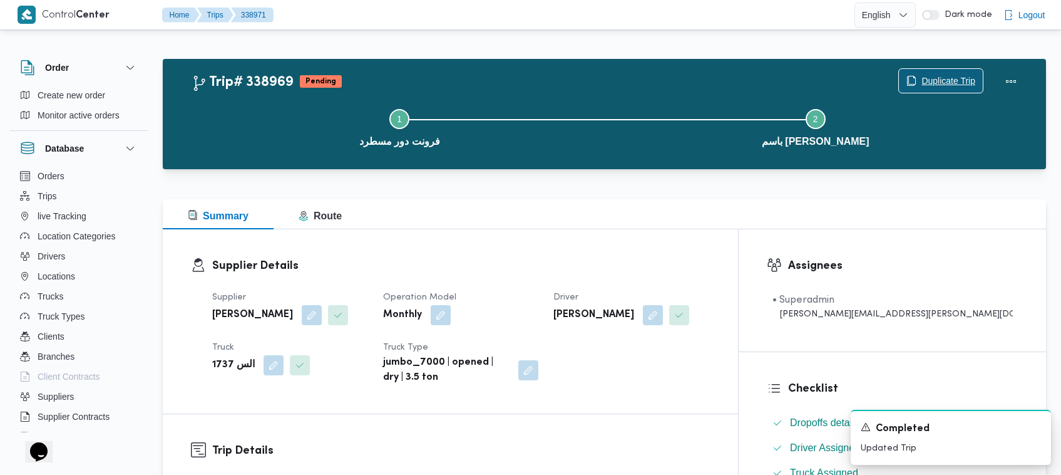
click at [943, 78] on span "Duplicate Trip" at bounding box center [949, 80] width 54 height 15
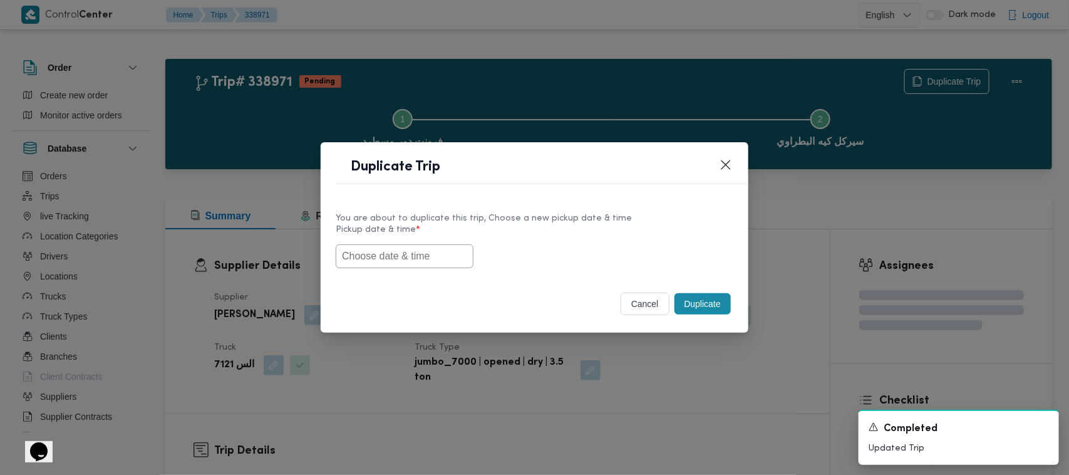
click at [392, 254] on input "text" at bounding box center [405, 256] width 138 height 24
paste input "29/09/2025 7:00AM"
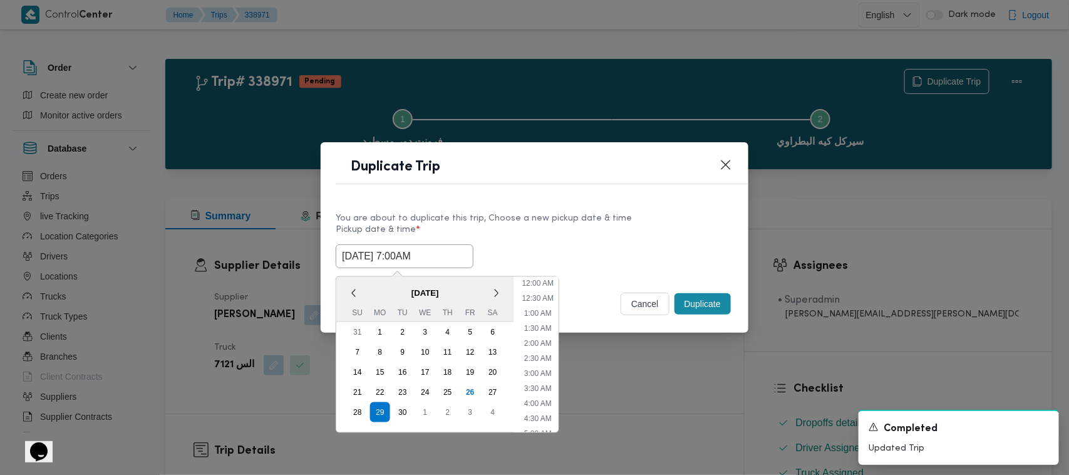
scroll to position [530, 0]
type input "29/09/2025 7:00AM"
click at [605, 219] on div "You are about to duplicate this trip, Choose a new pickup date & time" at bounding box center [535, 218] width 398 height 13
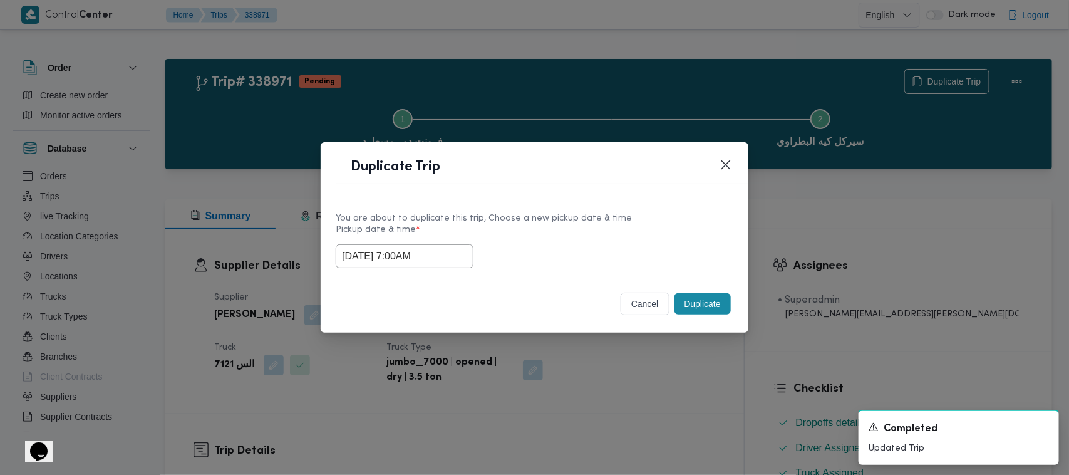
click at [727, 309] on button "Duplicate" at bounding box center [702, 303] width 56 height 21
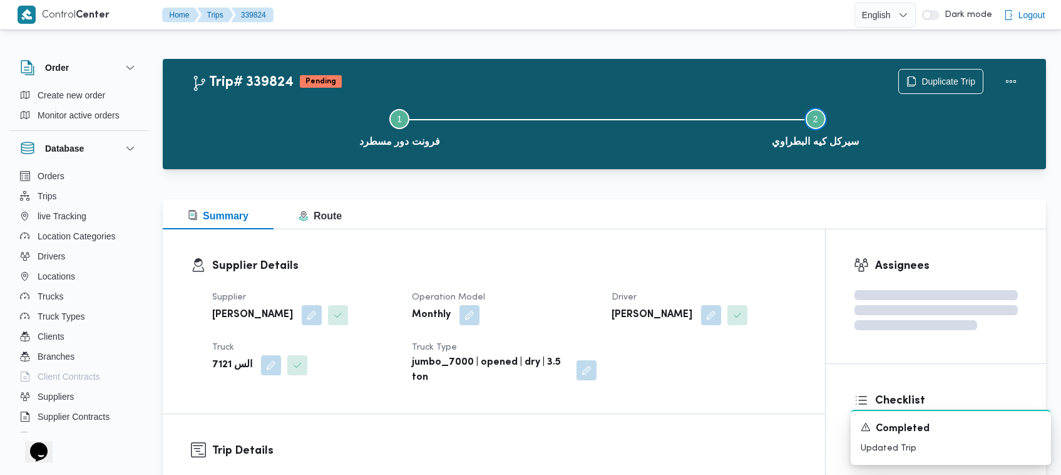
click at [955, 95] on button "Step 2 is incomplete 2 سيركل كيه البطراوي" at bounding box center [816, 126] width 416 height 65
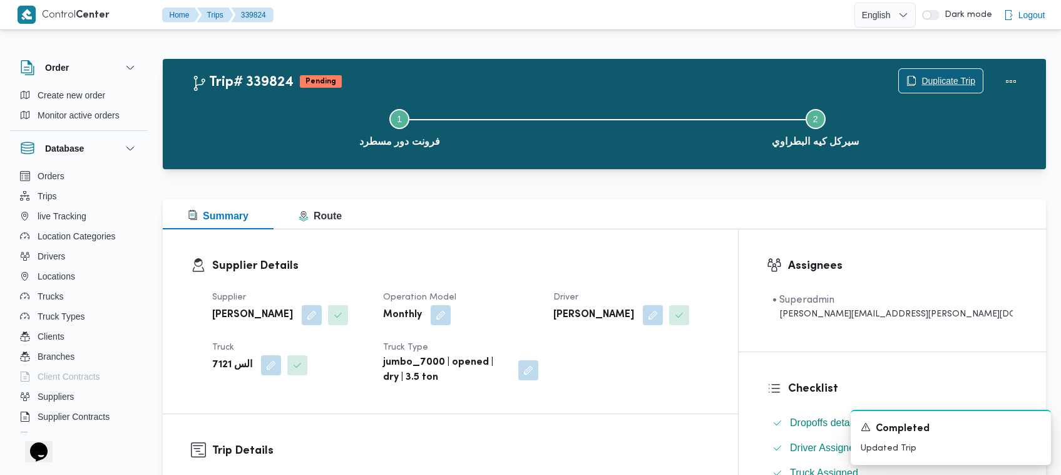
click at [955, 80] on span "Duplicate Trip" at bounding box center [949, 80] width 54 height 15
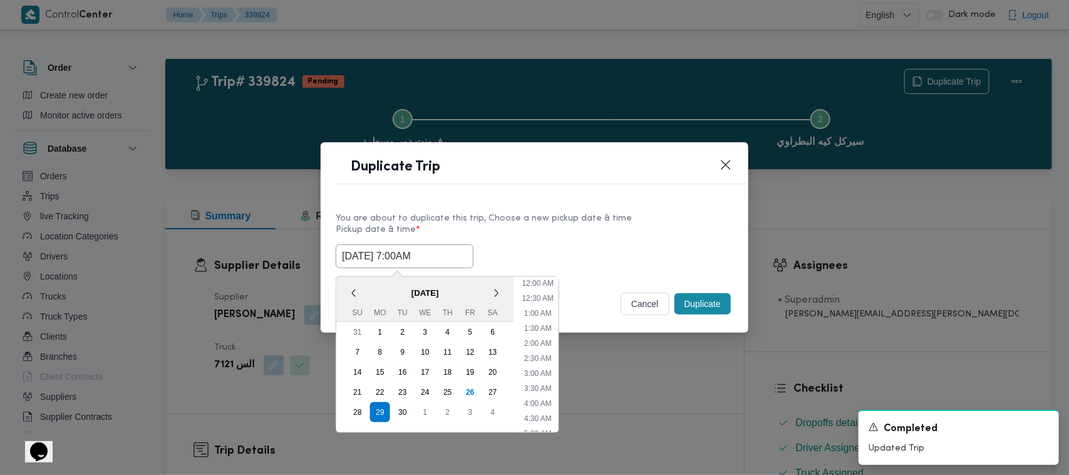
click at [434, 244] on input "29/09/2025 7:00AM" at bounding box center [405, 256] width 138 height 24
click at [408, 401] on div "30" at bounding box center [403, 412] width 24 height 24
type input "30/09/2025 7:00AM"
click at [629, 225] on label "Pickup date & time *" at bounding box center [535, 234] width 398 height 19
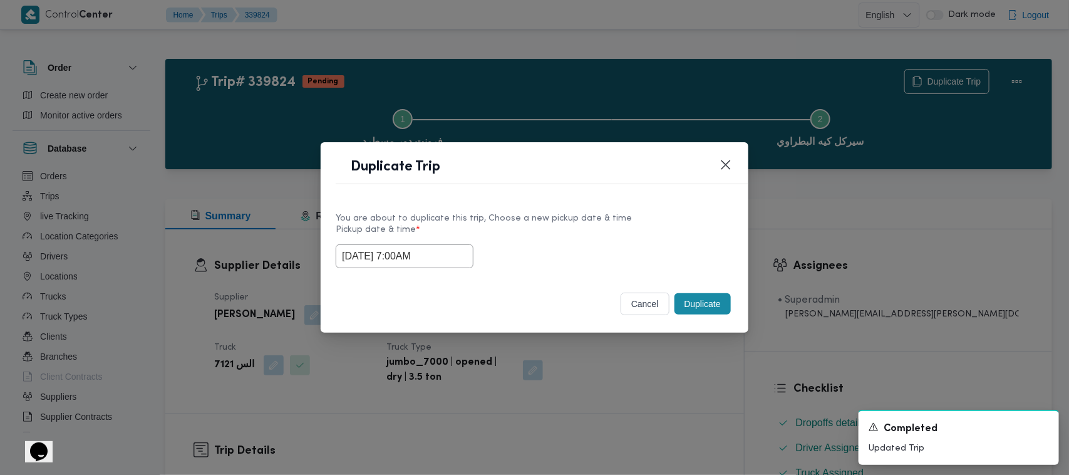
click at [712, 307] on button "Duplicate" at bounding box center [702, 303] width 56 height 21
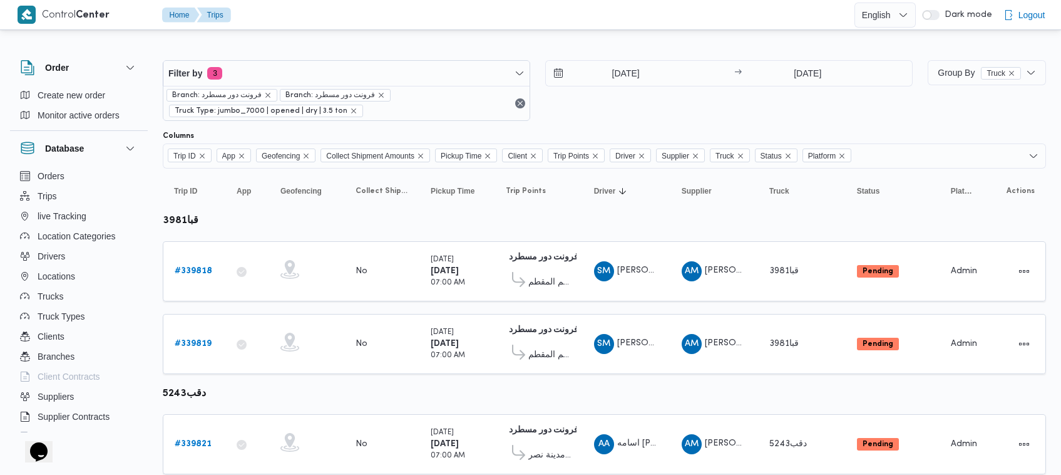
click at [664, 100] on div "[DATE] → [DATE]" at bounding box center [728, 90] width 367 height 61
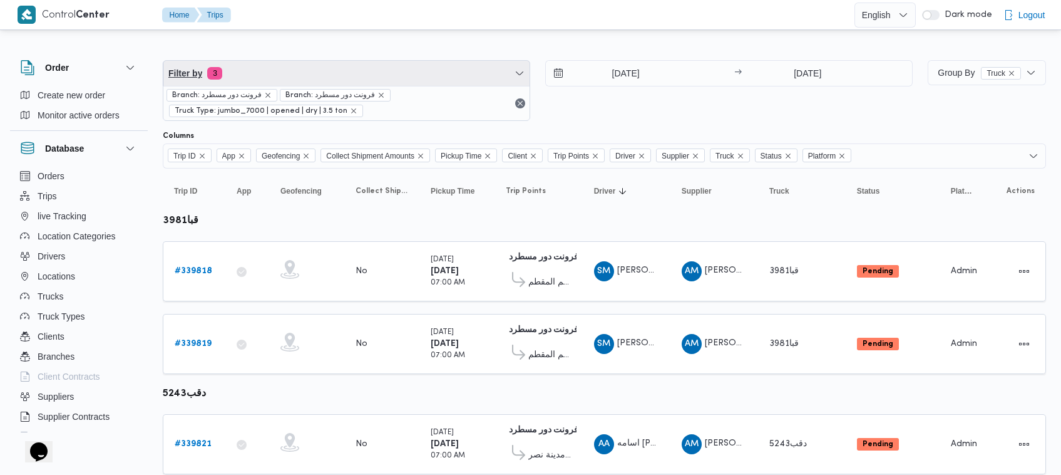
click at [332, 86] on div "Filter by 3 Branch: فرونت دور مسطرد Branch: فرونت دور مسطرد Truck Type: jumbo_7…" at bounding box center [346, 90] width 367 height 61
click at [327, 82] on span "Filter by 3" at bounding box center [346, 73] width 366 height 25
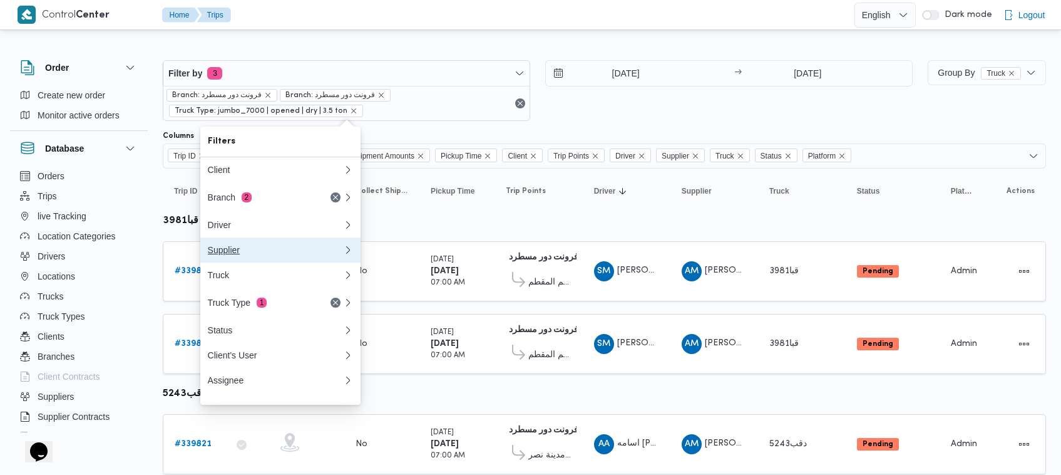
click at [255, 243] on button "Supplier" at bounding box center [280, 249] width 160 height 25
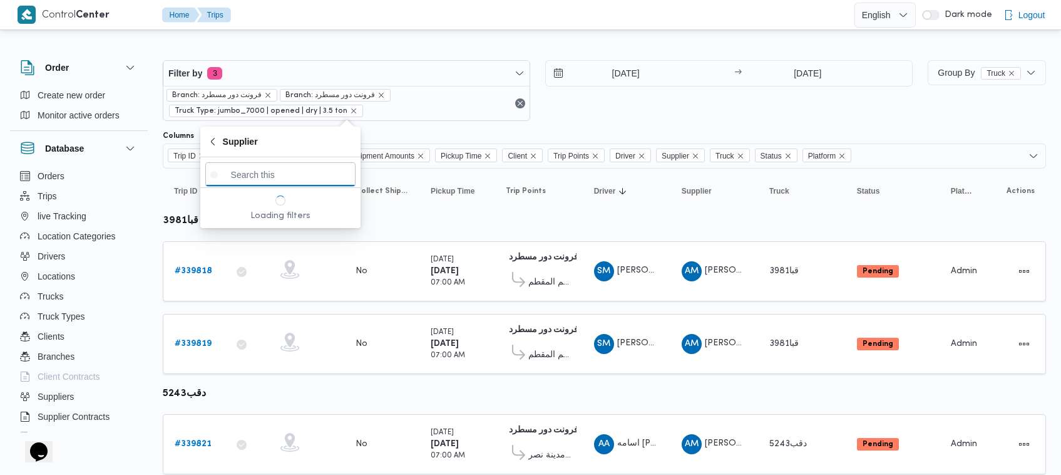
paste input "محمد ناصر كامل عباس"
type input "محمد ناصر كامل عباس"
click at [271, 220] on span "محمد ناصر كامل عباس" at bounding box center [288, 218] width 130 height 15
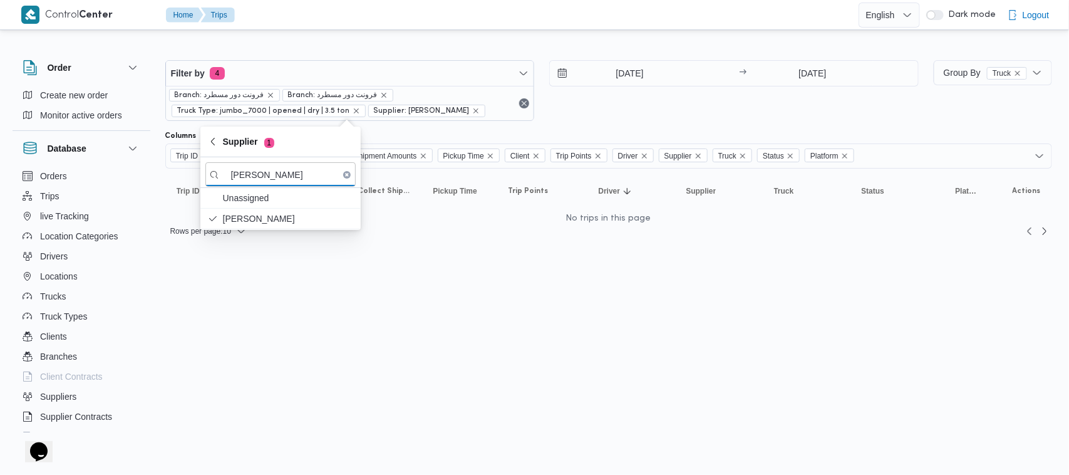
click at [631, 105] on div "[DATE] → [DATE]" at bounding box center [733, 90] width 369 height 61
